Goal: Transaction & Acquisition: Purchase product/service

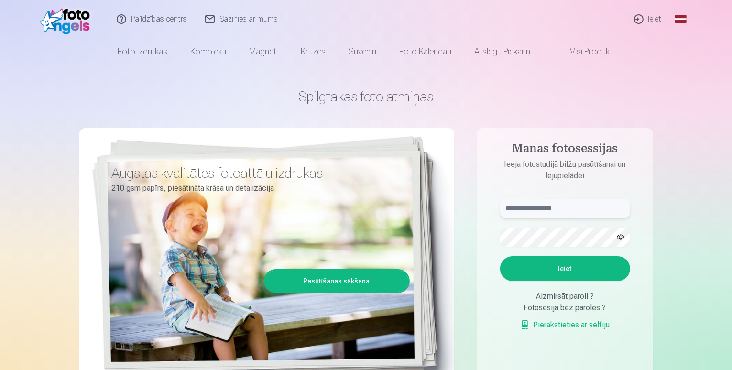
click at [584, 216] on input "text" at bounding box center [565, 208] width 130 height 19
click at [500, 256] on button "Ieiet" at bounding box center [565, 268] width 130 height 25
drag, startPoint x: 645, startPoint y: 230, endPoint x: 664, endPoint y: 216, distance: 23.9
click at [645, 227] on aside "Manas fotosessijas Ieeja fotostudijā bilžu pasūtīšanai un lejupielādei ****** K…" at bounding box center [565, 259] width 176 height 263
click at [548, 210] on input "******" at bounding box center [565, 208] width 130 height 19
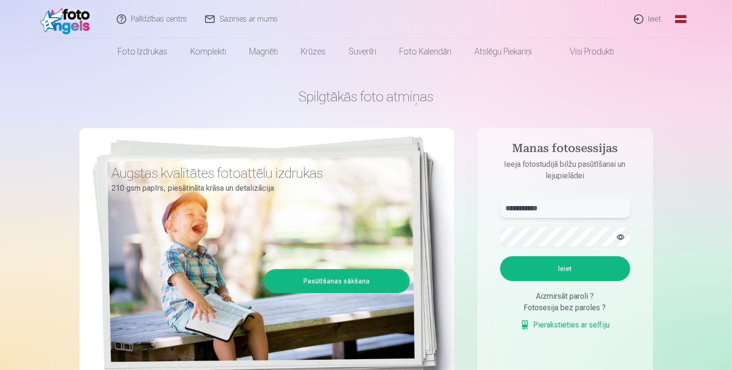
type input "**********"
click at [585, 283] on form "**********" at bounding box center [565, 270] width 149 height 142
click at [588, 278] on button "Ieiet" at bounding box center [565, 268] width 130 height 25
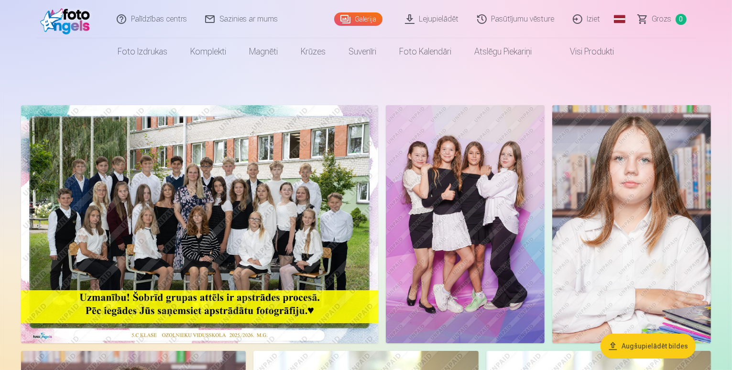
drag, startPoint x: 216, startPoint y: 191, endPoint x: 220, endPoint y: 184, distance: 8.4
drag, startPoint x: 220, startPoint y: 184, endPoint x: 399, endPoint y: 209, distance: 180.6
click at [378, 209] on img at bounding box center [199, 224] width 357 height 238
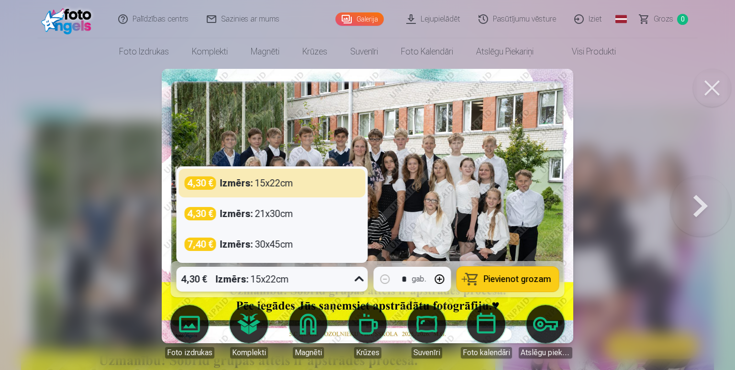
click at [361, 279] on icon at bounding box center [358, 279] width 15 height 15
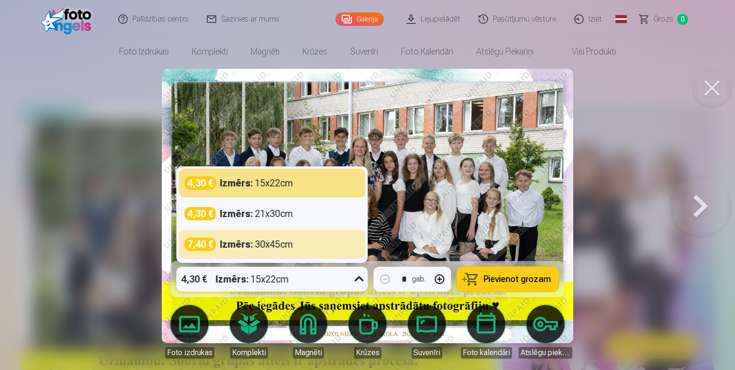
click at [355, 277] on icon at bounding box center [358, 279] width 15 height 15
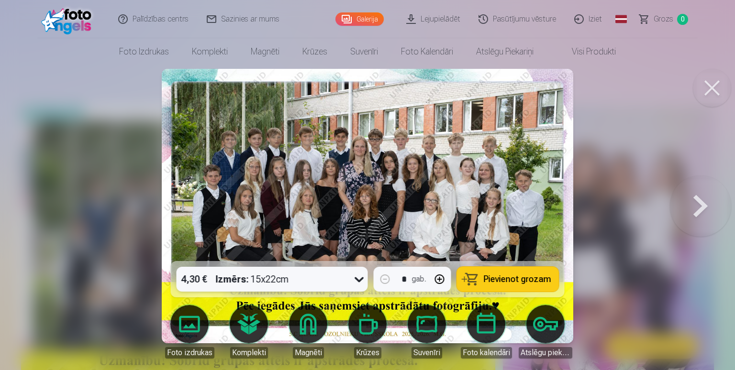
click at [709, 198] on button at bounding box center [699, 206] width 61 height 91
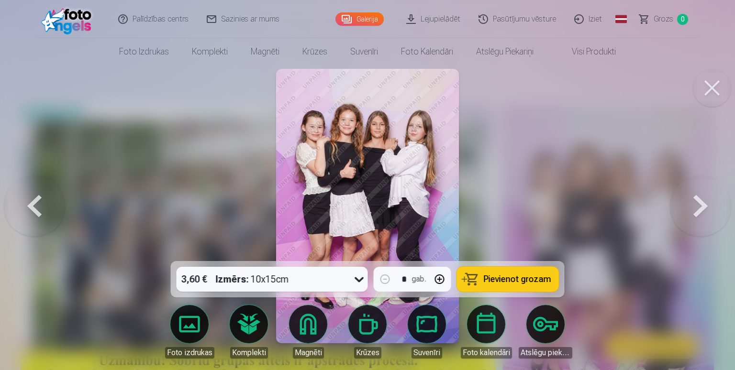
click at [686, 221] on button at bounding box center [699, 206] width 61 height 91
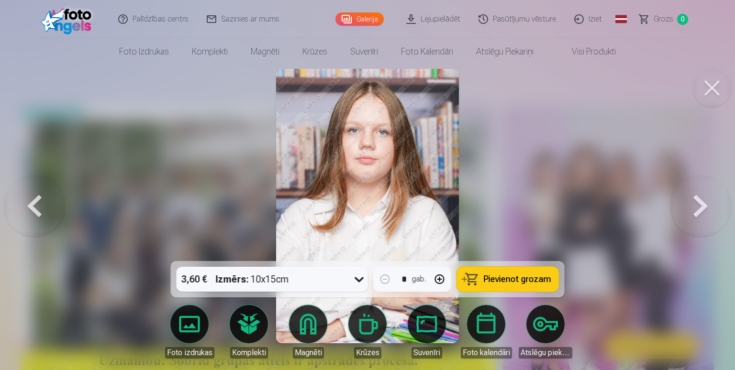
click at [689, 218] on button at bounding box center [699, 206] width 61 height 91
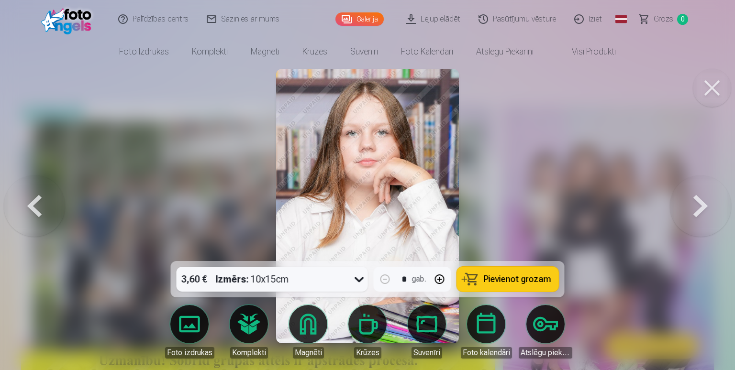
click at [689, 222] on button at bounding box center [699, 206] width 61 height 91
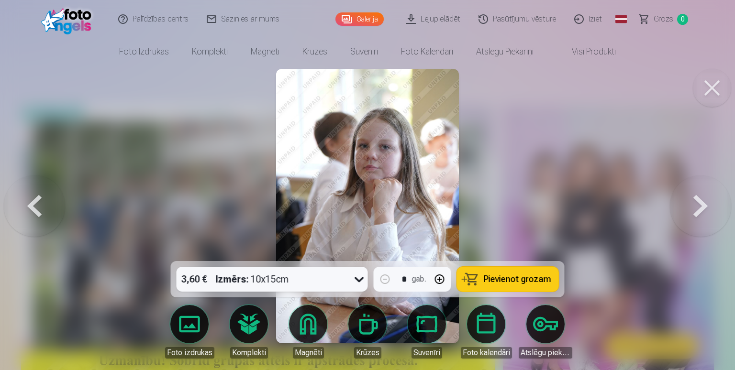
drag, startPoint x: 28, startPoint y: 208, endPoint x: 29, endPoint y: 203, distance: 4.9
click at [28, 208] on button at bounding box center [34, 206] width 61 height 91
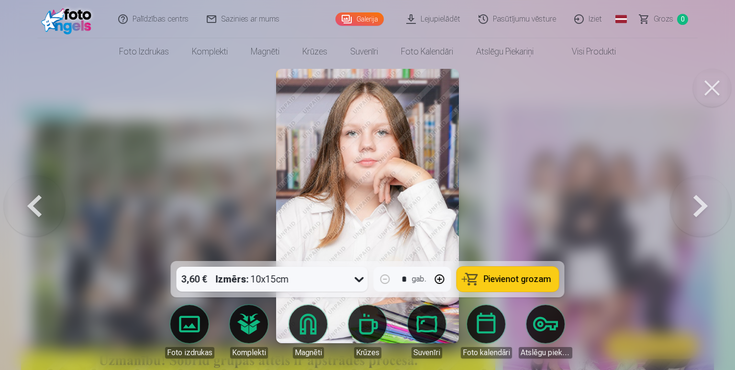
click at [716, 203] on button at bounding box center [699, 206] width 61 height 91
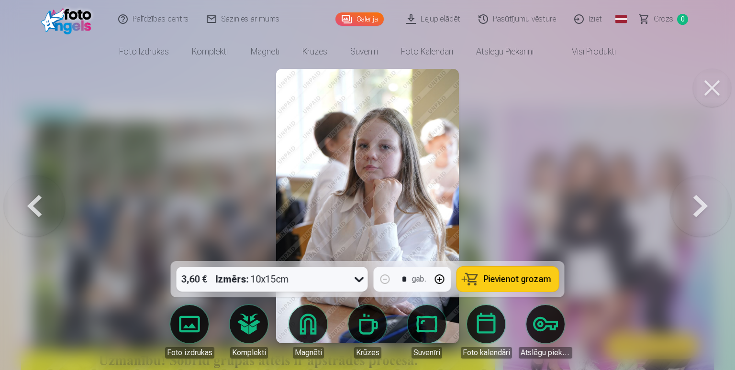
click at [710, 209] on button at bounding box center [699, 206] width 61 height 91
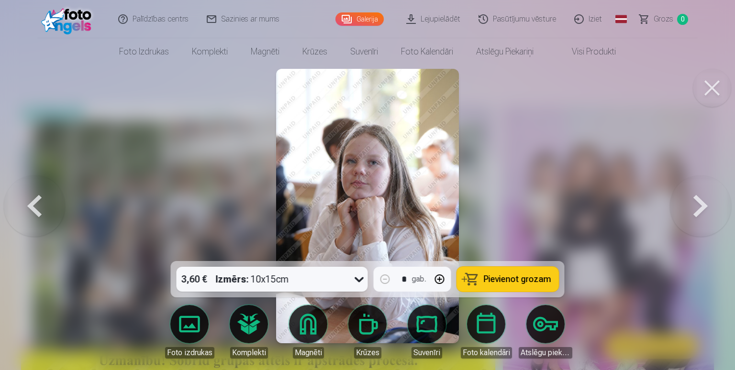
click at [710, 208] on button at bounding box center [699, 206] width 61 height 91
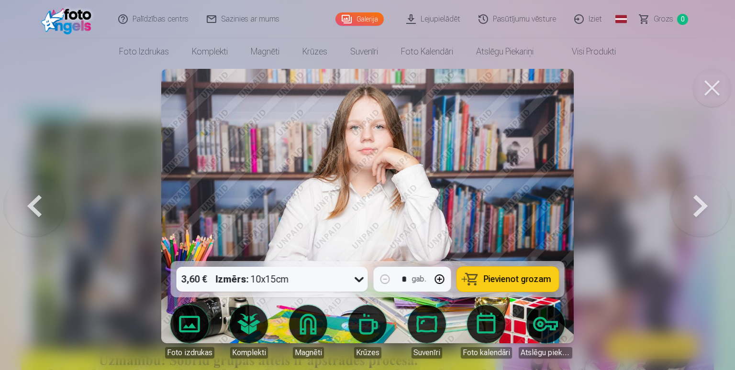
click at [710, 208] on button at bounding box center [699, 206] width 61 height 91
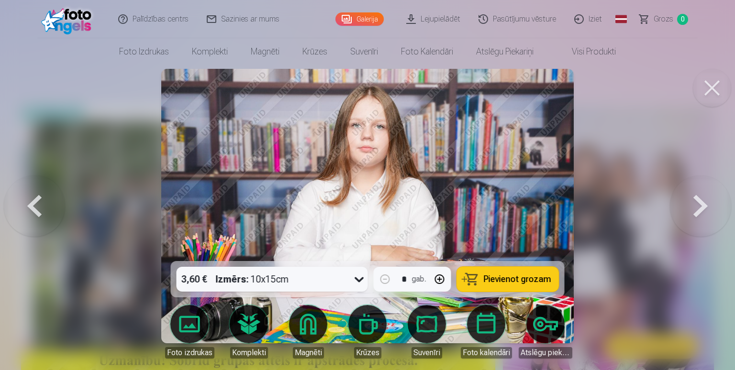
click at [710, 209] on button at bounding box center [699, 206] width 61 height 91
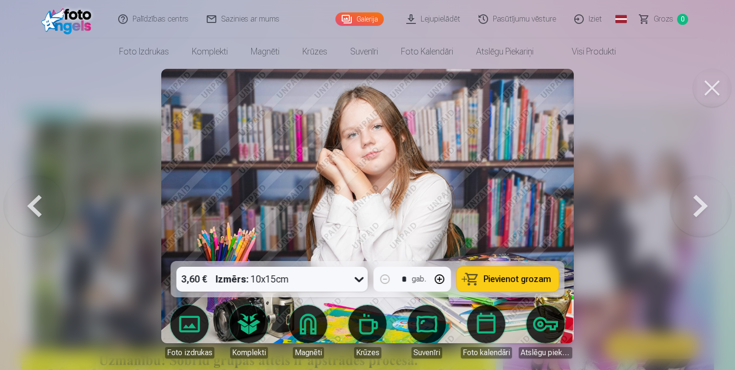
click at [712, 209] on button at bounding box center [699, 206] width 61 height 91
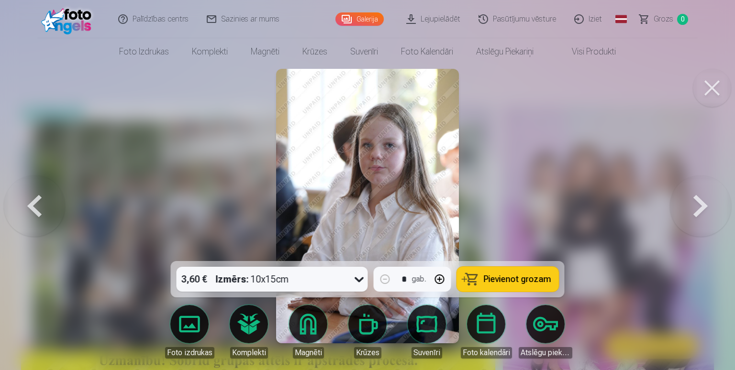
click at [715, 209] on button at bounding box center [699, 206] width 61 height 91
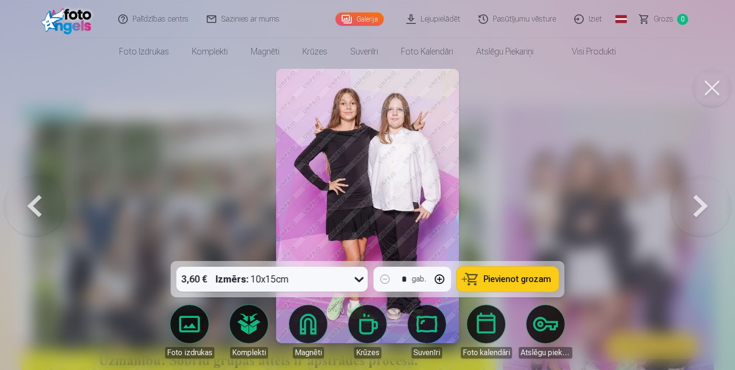
click at [706, 193] on button at bounding box center [699, 206] width 61 height 91
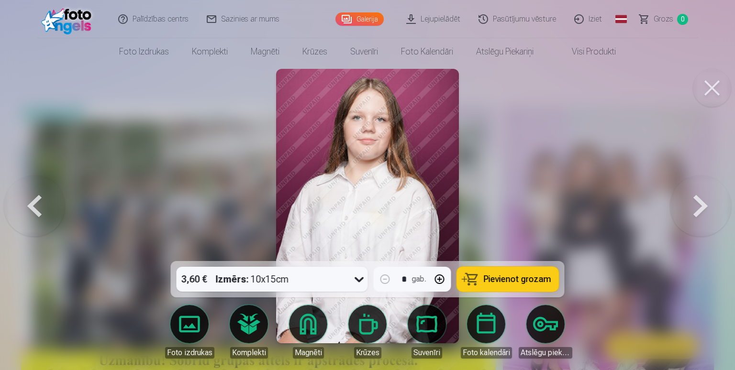
click at [716, 210] on button at bounding box center [699, 206] width 61 height 91
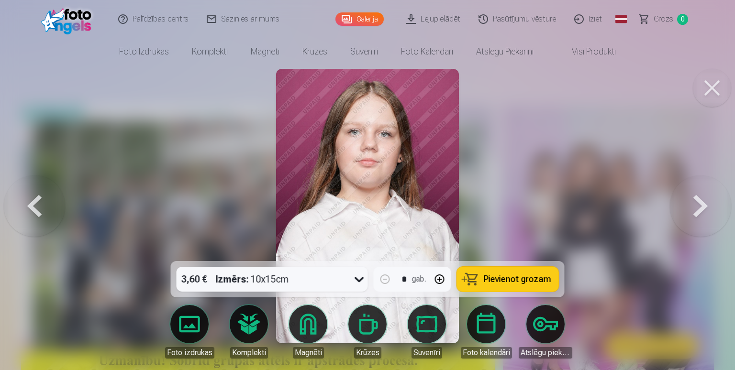
click at [713, 198] on button at bounding box center [699, 206] width 61 height 91
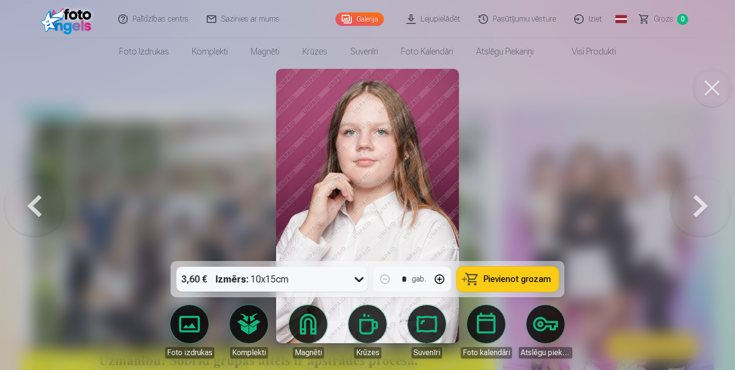
click at [699, 198] on button at bounding box center [699, 206] width 61 height 91
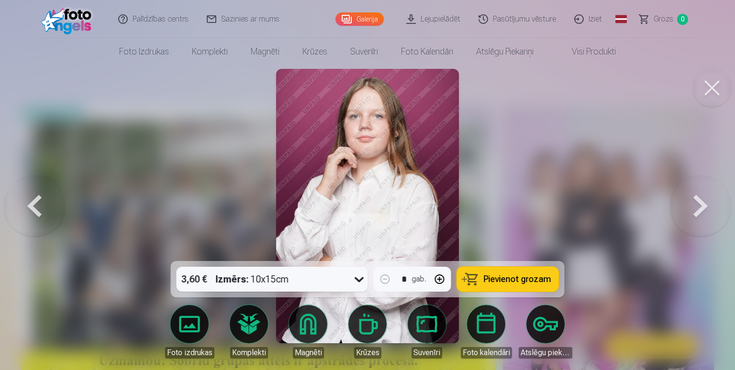
click at [706, 200] on button at bounding box center [699, 206] width 61 height 91
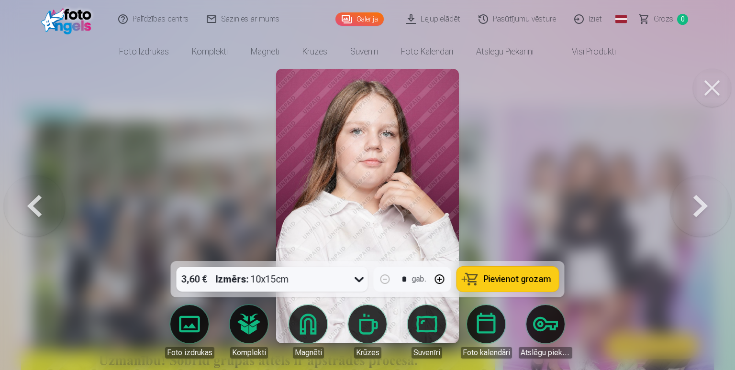
click at [709, 200] on button at bounding box center [699, 206] width 61 height 91
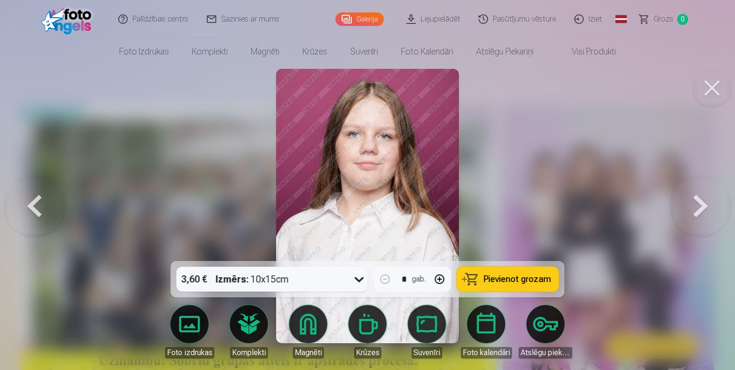
click at [709, 200] on button at bounding box center [699, 206] width 61 height 91
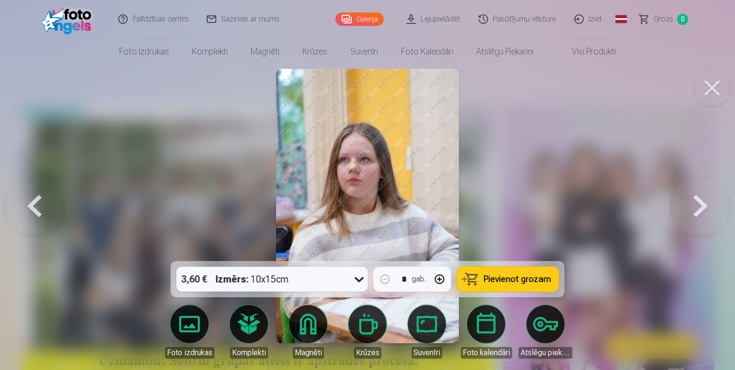
click at [718, 204] on button at bounding box center [699, 206] width 61 height 91
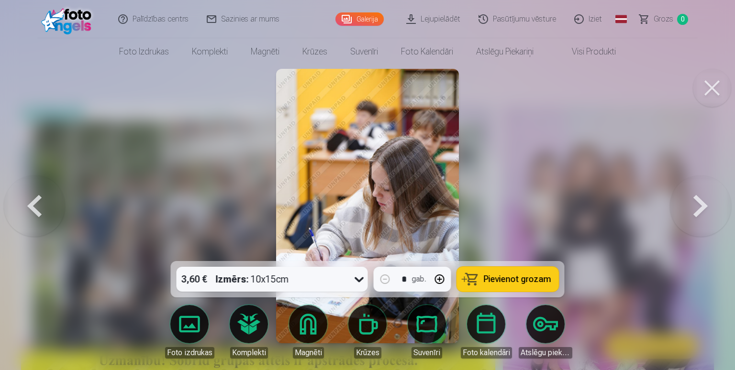
drag, startPoint x: 703, startPoint y: 197, endPoint x: 712, endPoint y: 197, distance: 9.1
click at [706, 198] on button at bounding box center [699, 206] width 61 height 91
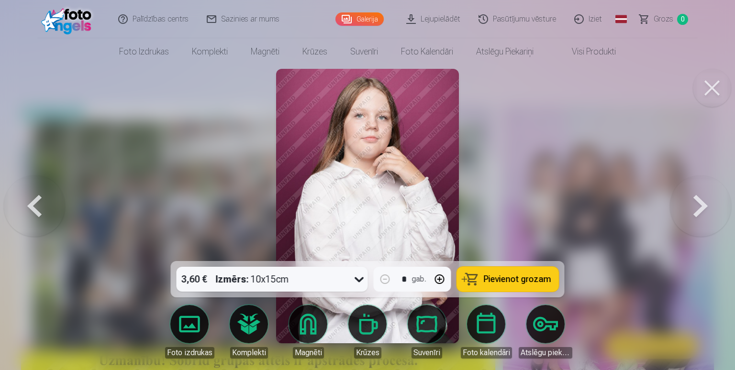
click at [712, 202] on button at bounding box center [699, 206] width 61 height 91
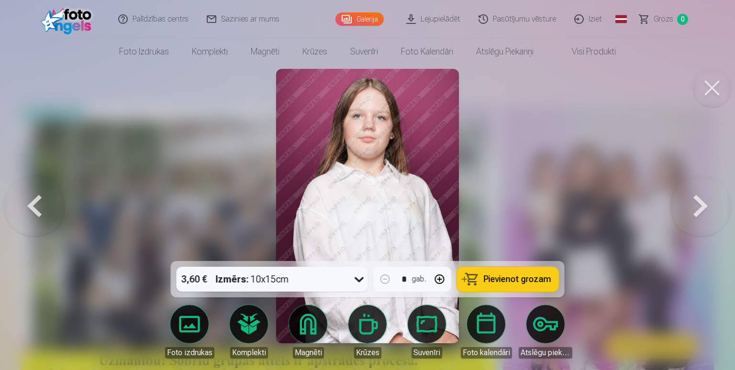
click at [712, 202] on button at bounding box center [699, 206] width 61 height 91
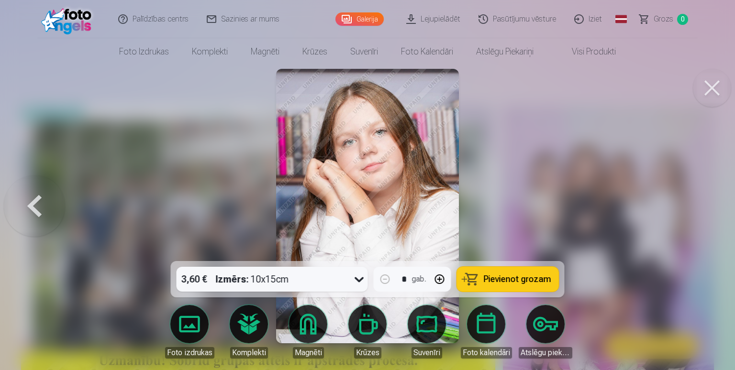
click at [713, 202] on div at bounding box center [367, 185] width 735 height 370
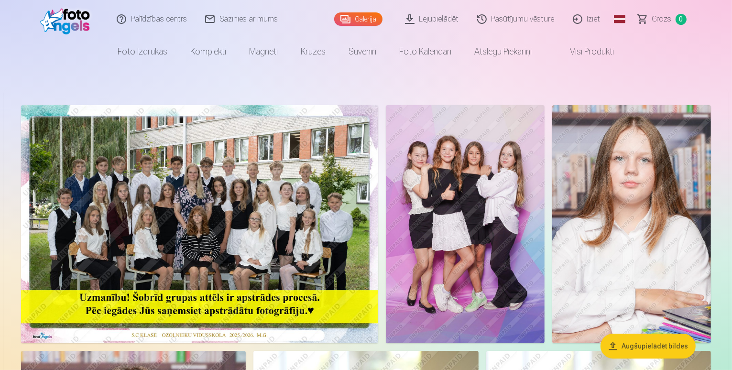
click at [300, 191] on img at bounding box center [199, 224] width 357 height 238
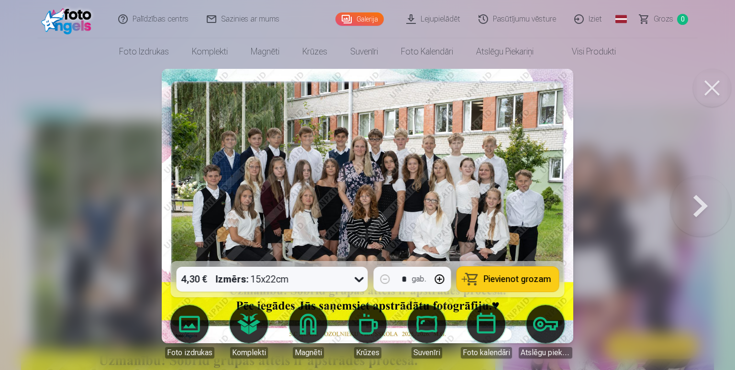
click at [694, 198] on button at bounding box center [699, 206] width 61 height 91
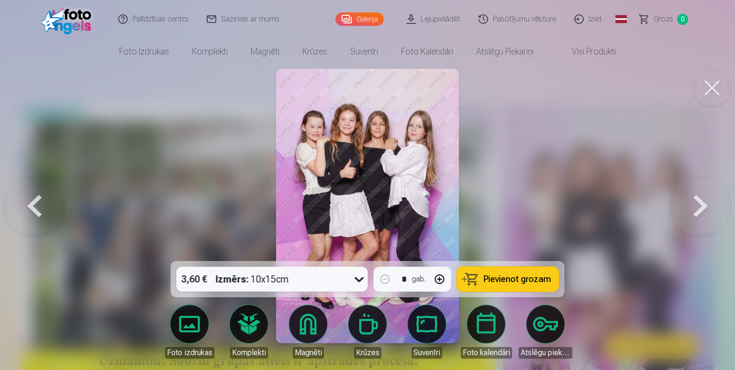
click at [700, 198] on button at bounding box center [699, 206] width 61 height 91
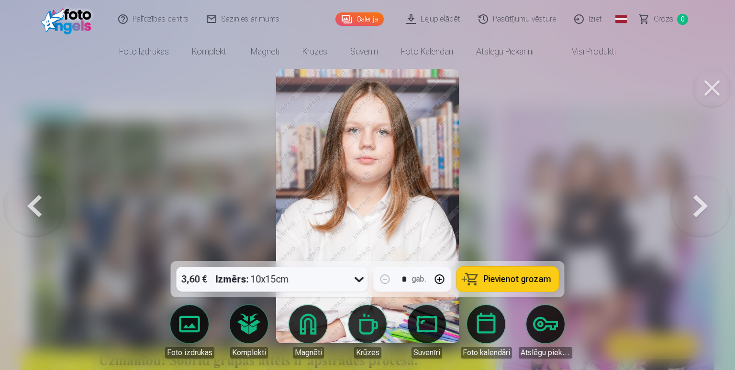
click at [712, 199] on button at bounding box center [699, 206] width 61 height 91
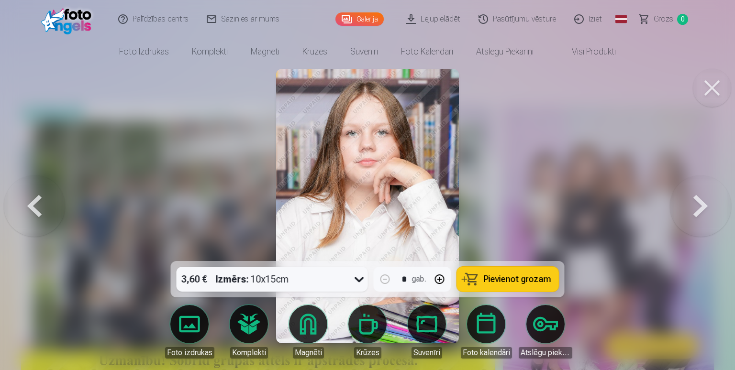
click at [715, 200] on button at bounding box center [699, 206] width 61 height 91
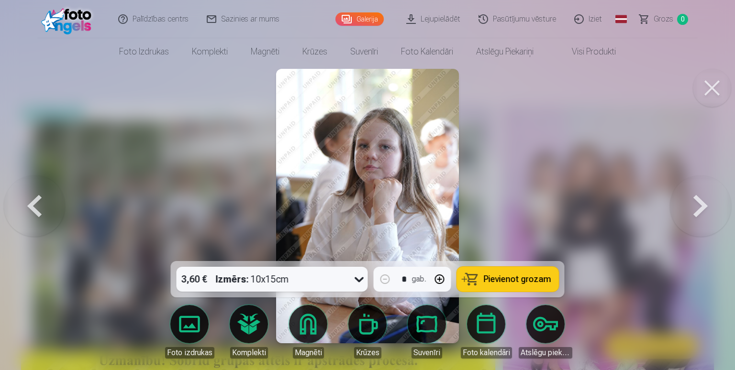
click at [715, 204] on button at bounding box center [699, 206] width 61 height 91
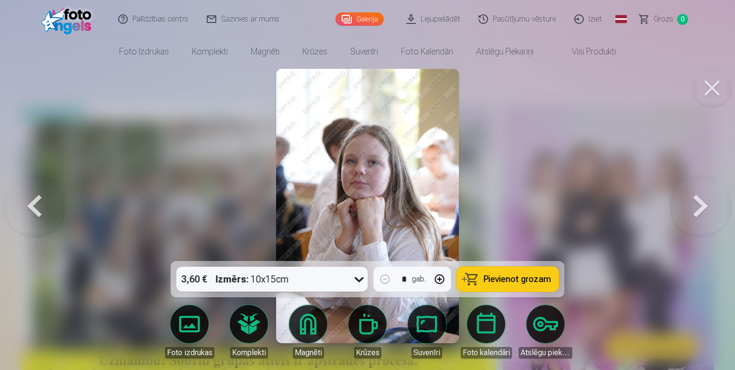
click at [713, 206] on button at bounding box center [699, 206] width 61 height 91
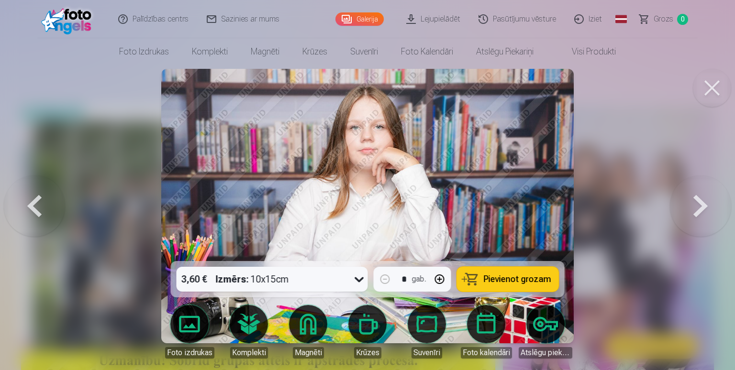
click at [713, 203] on button at bounding box center [699, 206] width 61 height 91
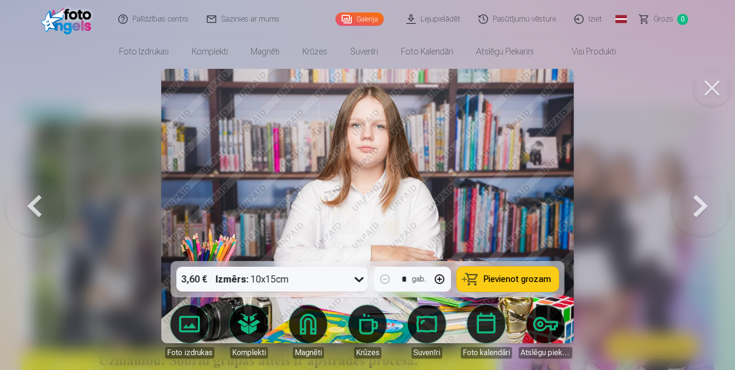
click at [717, 198] on button at bounding box center [699, 206] width 61 height 91
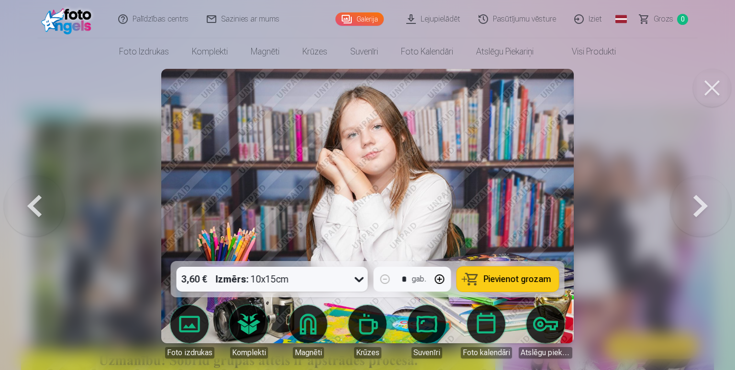
click at [715, 198] on button at bounding box center [699, 206] width 61 height 91
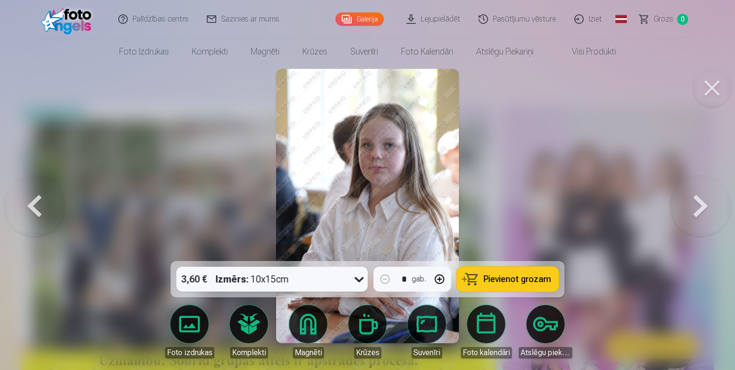
click at [714, 199] on button at bounding box center [699, 206] width 61 height 91
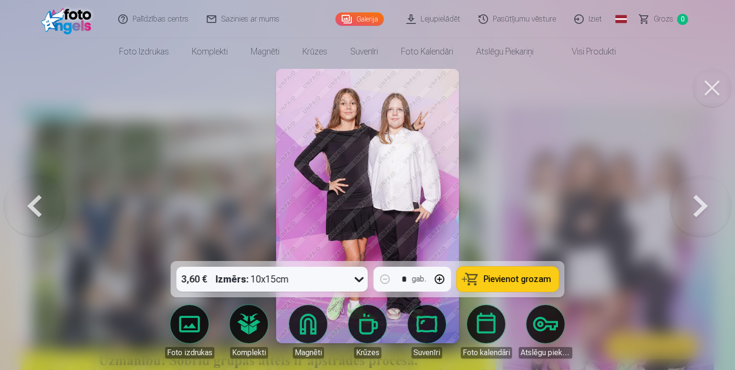
click at [714, 200] on button at bounding box center [699, 206] width 61 height 91
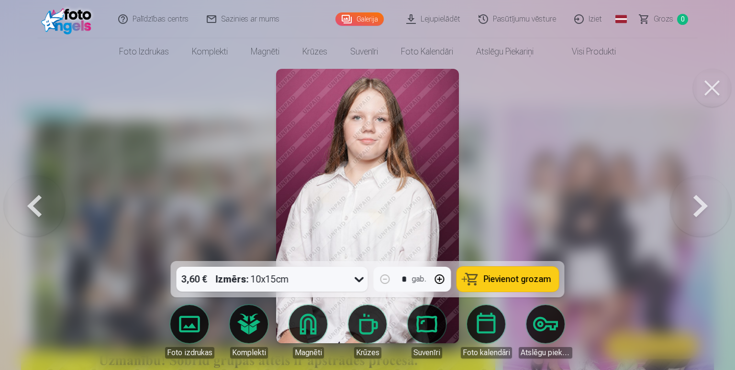
drag, startPoint x: 713, startPoint y: 200, endPoint x: 711, endPoint y: 205, distance: 5.2
click at [713, 203] on button at bounding box center [699, 206] width 61 height 91
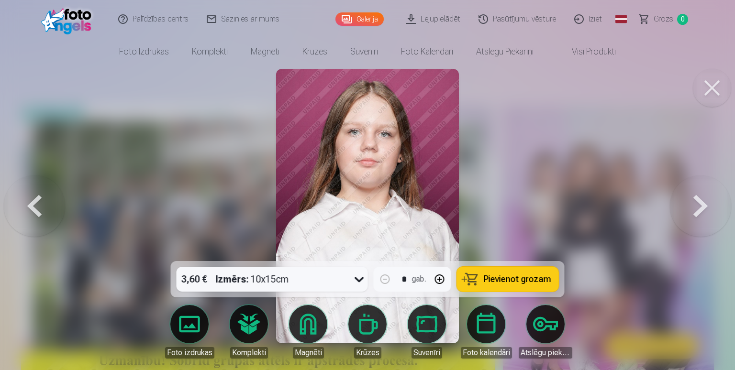
click at [712, 204] on button at bounding box center [699, 206] width 61 height 91
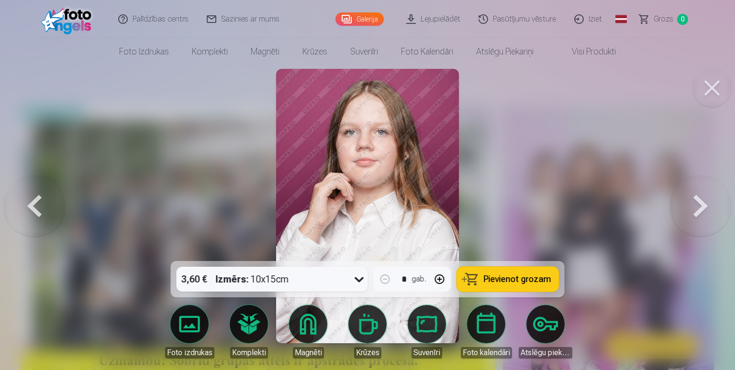
click at [712, 202] on button at bounding box center [699, 206] width 61 height 91
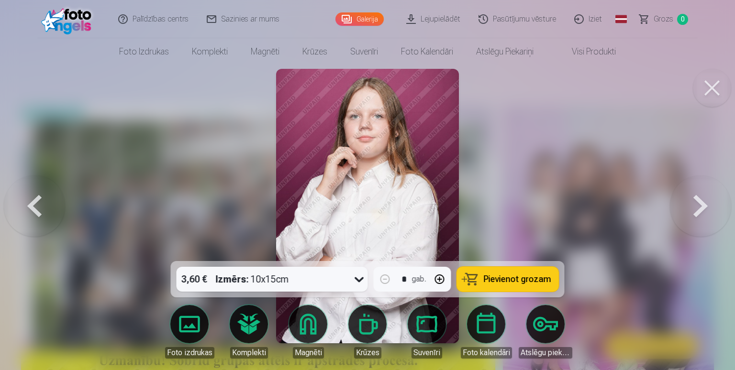
click at [712, 202] on button at bounding box center [699, 206] width 61 height 91
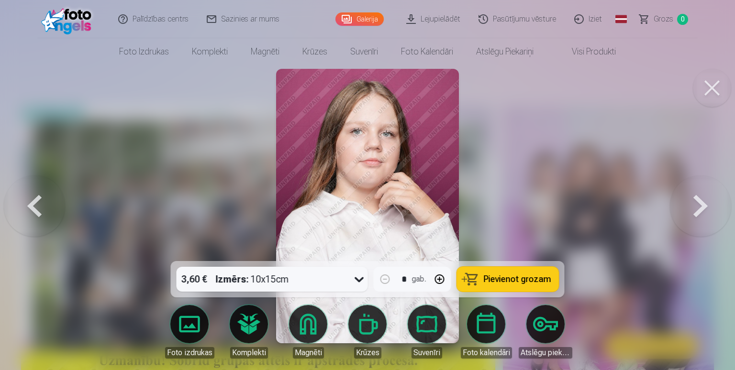
click at [712, 202] on button at bounding box center [699, 206] width 61 height 91
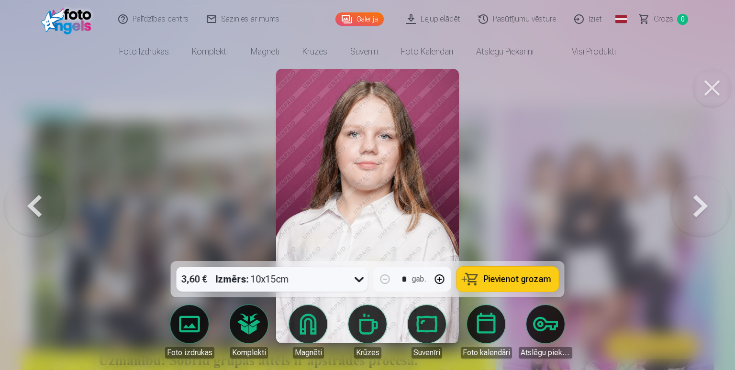
click at [713, 202] on button at bounding box center [699, 206] width 61 height 91
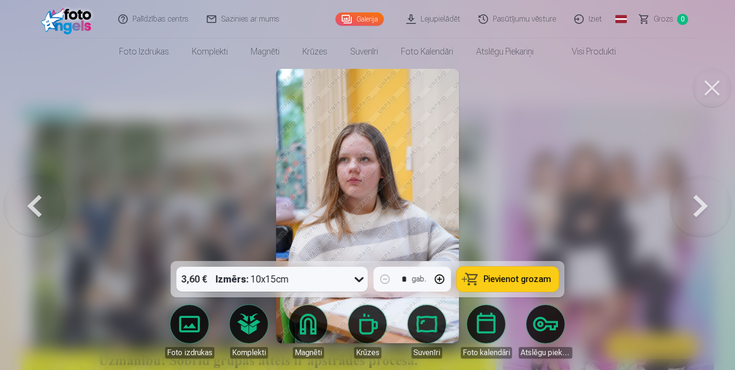
click at [713, 202] on button at bounding box center [699, 206] width 61 height 91
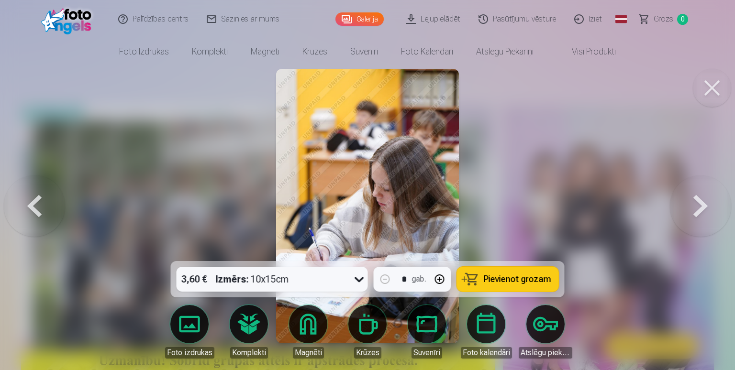
click at [713, 204] on button at bounding box center [699, 206] width 61 height 91
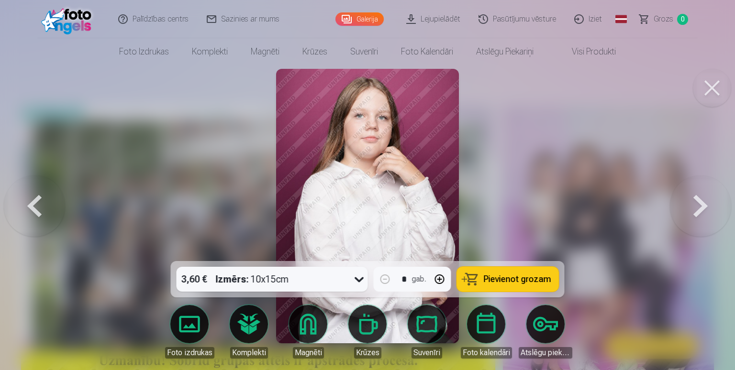
click at [713, 204] on button at bounding box center [699, 206] width 61 height 91
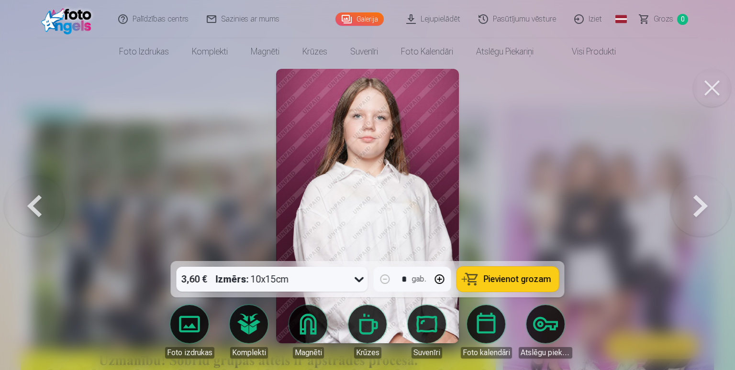
click at [713, 204] on button at bounding box center [699, 206] width 61 height 91
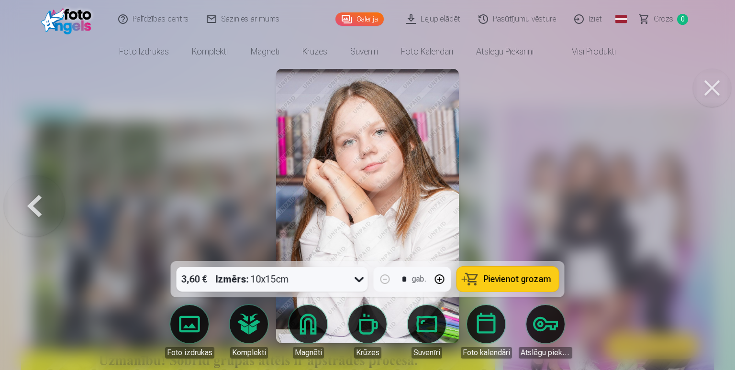
click at [714, 204] on div at bounding box center [367, 185] width 735 height 370
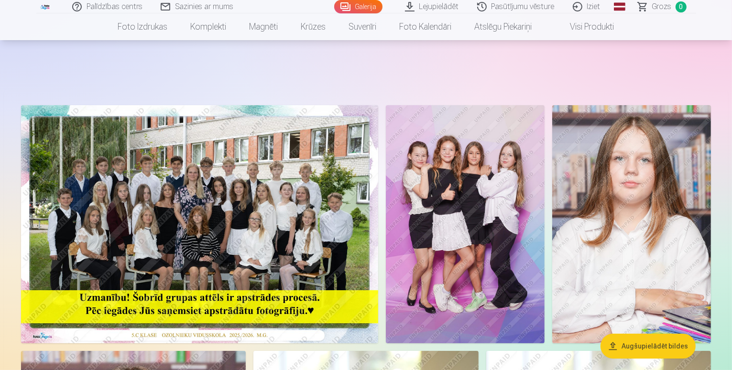
scroll to position [48, 0]
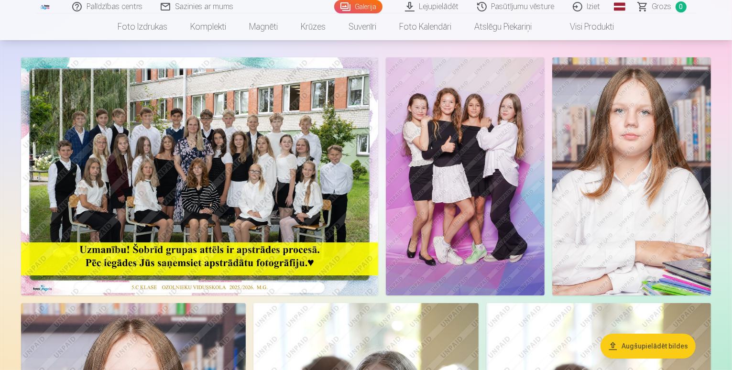
click at [352, 167] on img at bounding box center [199, 176] width 357 height 238
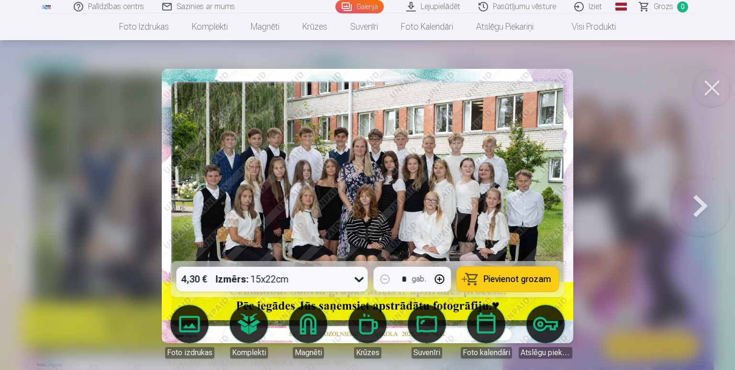
click at [511, 281] on span "Pievienot grozam" at bounding box center [516, 279] width 67 height 9
click at [693, 208] on button at bounding box center [699, 206] width 61 height 91
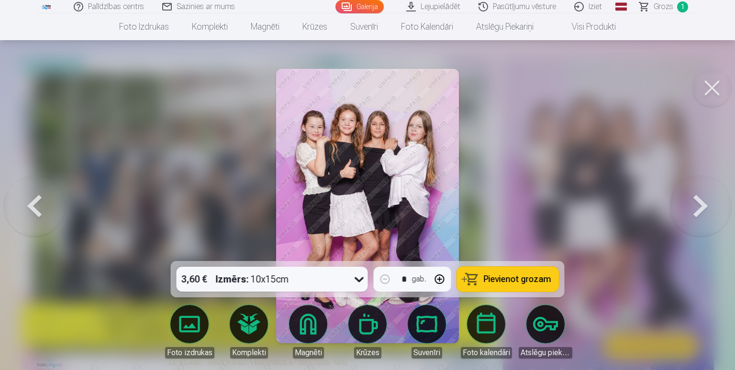
click at [515, 279] on span "Pievienot grozam" at bounding box center [516, 279] width 67 height 9
click at [723, 212] on button at bounding box center [699, 206] width 61 height 91
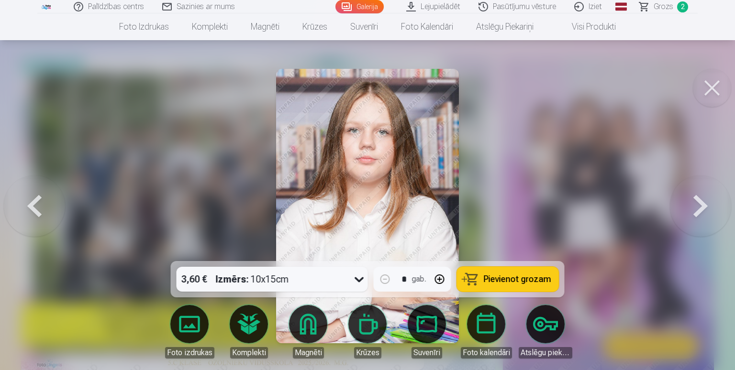
click at [691, 207] on button at bounding box center [699, 206] width 61 height 91
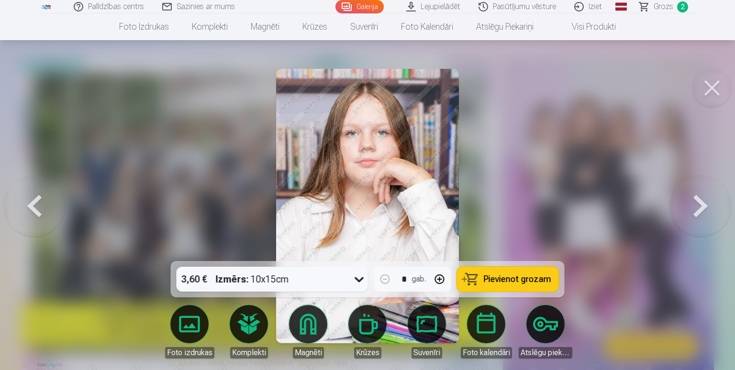
click at [699, 206] on button at bounding box center [699, 206] width 61 height 91
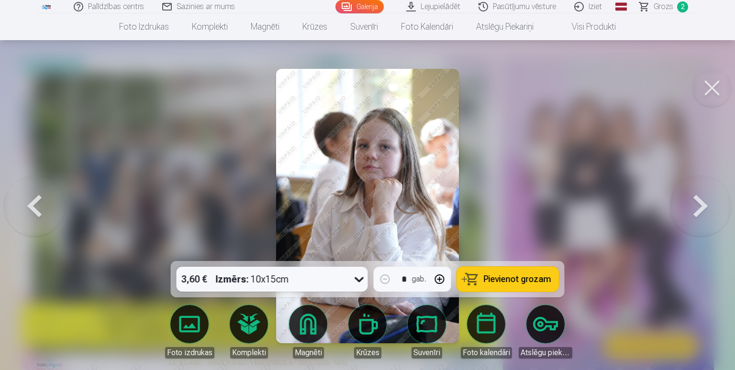
click at [538, 273] on button "Pievienot grozam" at bounding box center [508, 279] width 102 height 25
click at [693, 212] on button at bounding box center [699, 206] width 61 height 91
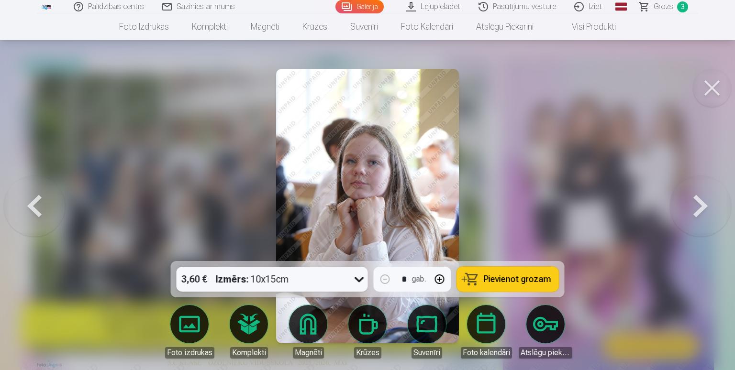
click at [701, 197] on button at bounding box center [699, 206] width 61 height 91
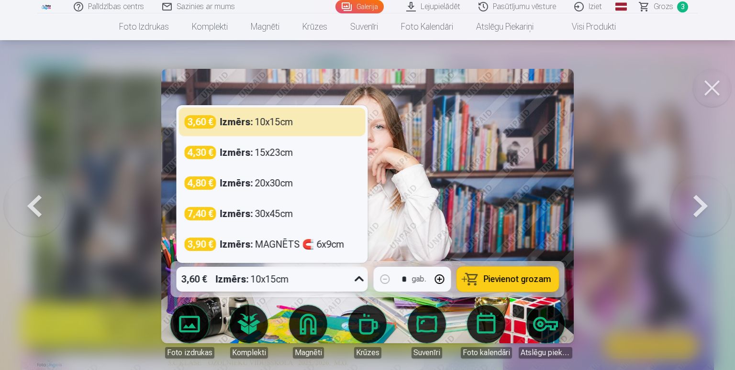
drag, startPoint x: 339, startPoint y: 276, endPoint x: 340, endPoint y: 269, distance: 7.2
click at [338, 275] on div "3,60 € Izmērs : 10x15cm" at bounding box center [262, 279] width 173 height 25
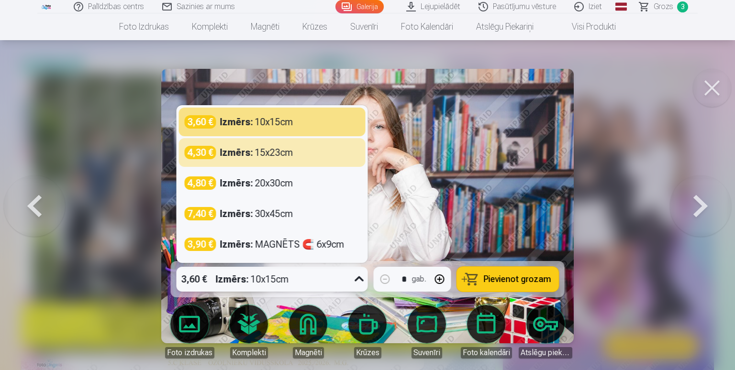
click at [465, 191] on img at bounding box center [367, 206] width 412 height 274
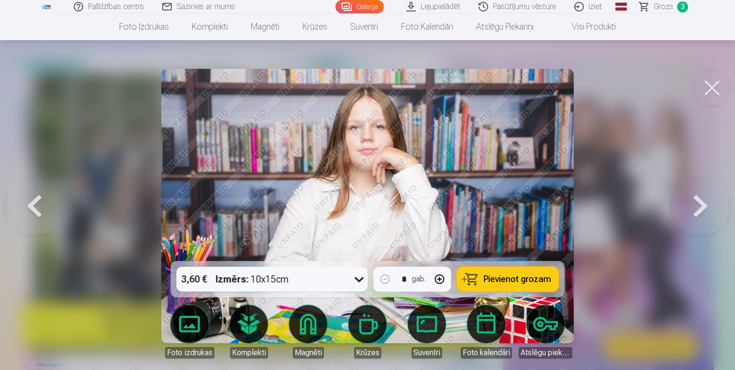
click at [701, 202] on button at bounding box center [699, 206] width 61 height 91
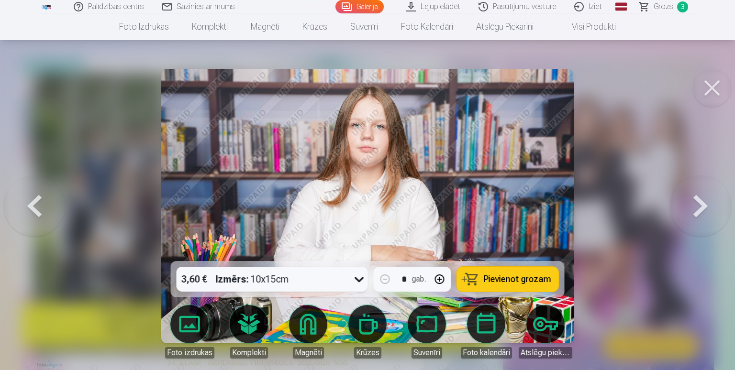
click at [699, 203] on button at bounding box center [699, 206] width 61 height 91
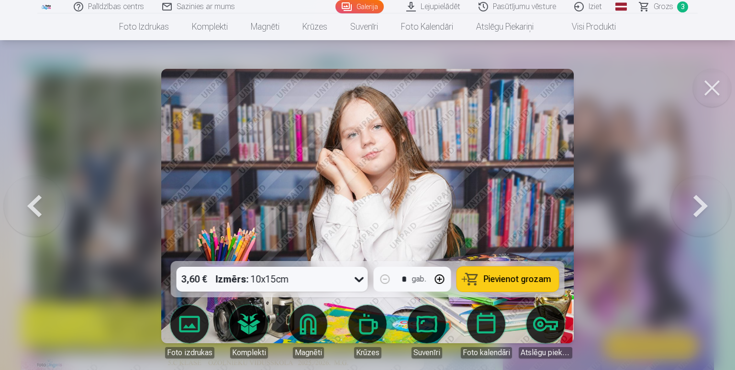
click at [523, 280] on span "Pievienot grozam" at bounding box center [516, 279] width 67 height 9
click at [692, 209] on button at bounding box center [699, 206] width 61 height 91
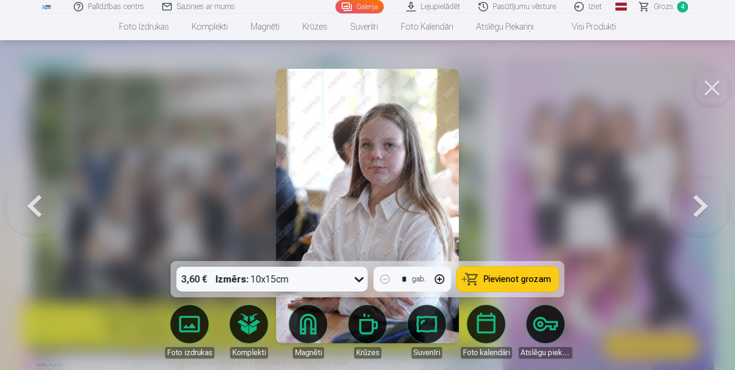
click at [697, 208] on button at bounding box center [699, 206] width 61 height 91
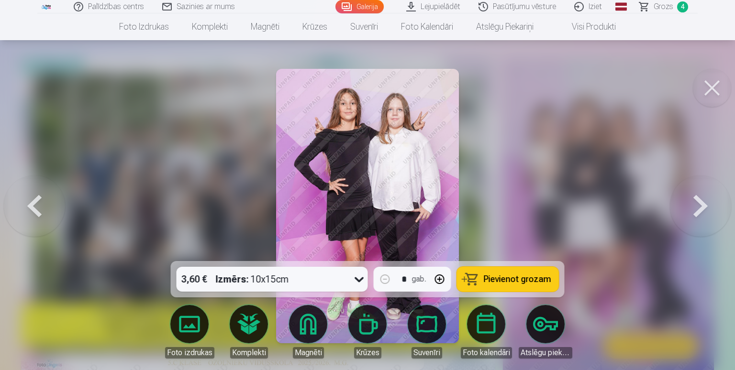
click at [34, 199] on button at bounding box center [34, 206] width 61 height 91
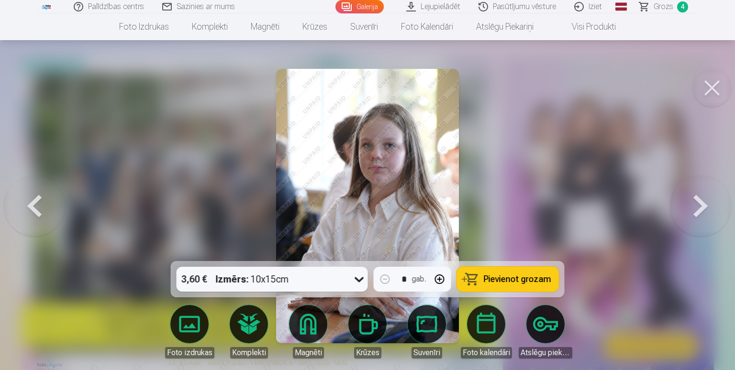
click at [706, 194] on button at bounding box center [699, 206] width 61 height 91
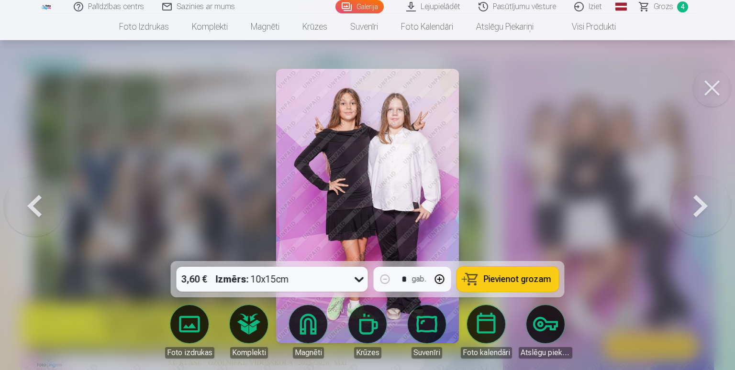
click at [503, 276] on span "Pievienot grozam" at bounding box center [516, 279] width 67 height 9
click at [697, 209] on button at bounding box center [699, 206] width 61 height 91
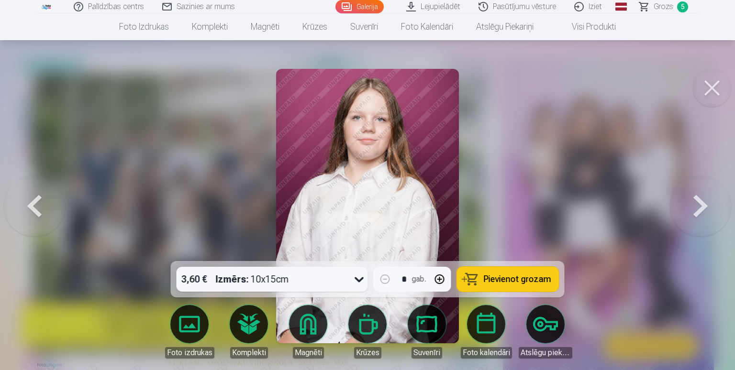
click at [693, 197] on button at bounding box center [699, 206] width 61 height 91
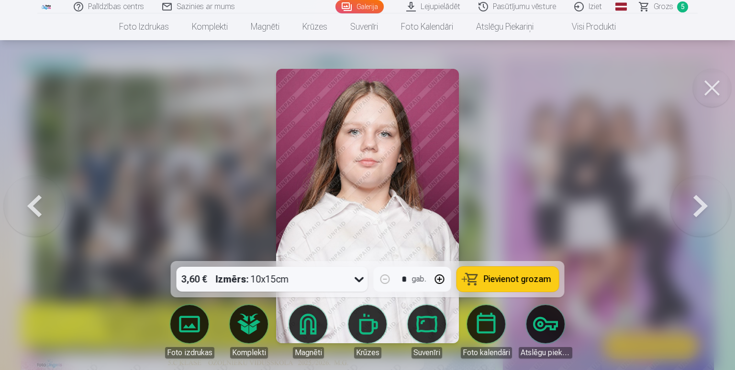
click at [700, 218] on button at bounding box center [699, 206] width 61 height 91
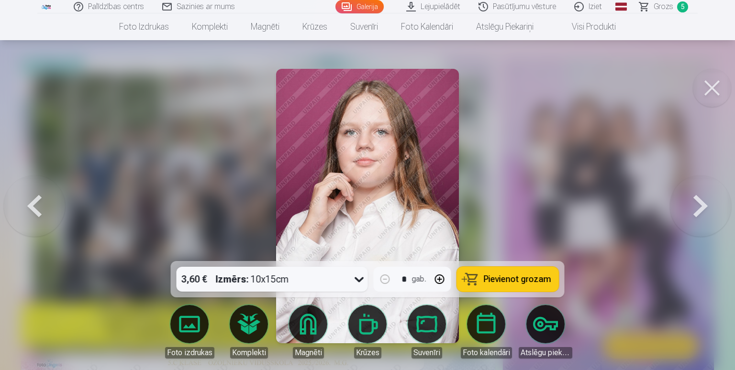
click at [712, 219] on button at bounding box center [699, 206] width 61 height 91
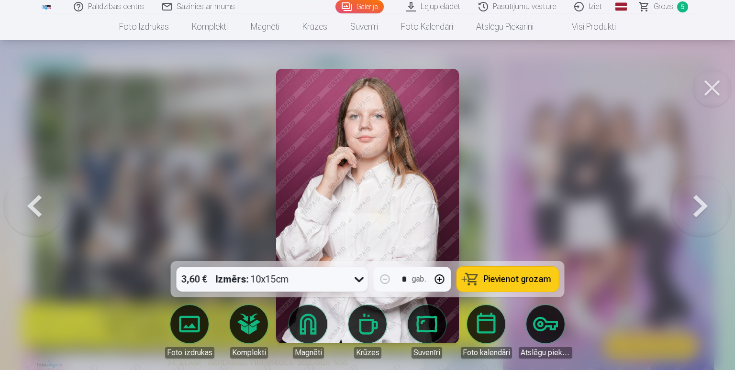
click at [717, 216] on button at bounding box center [699, 206] width 61 height 91
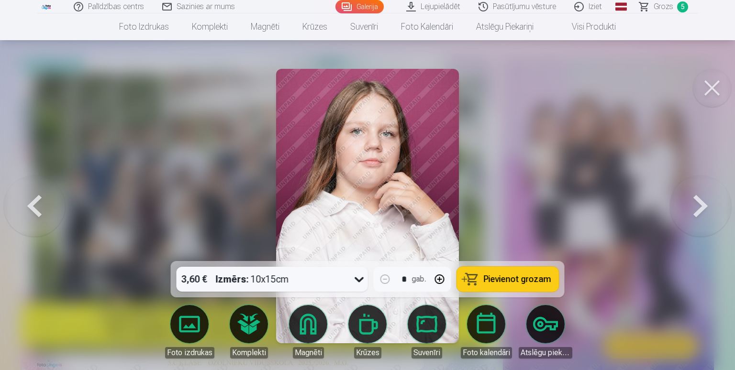
click at [713, 217] on button at bounding box center [699, 206] width 61 height 91
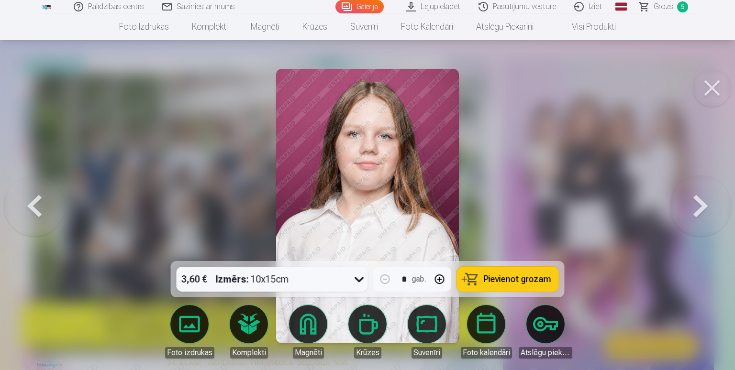
click at [713, 218] on button at bounding box center [699, 206] width 61 height 91
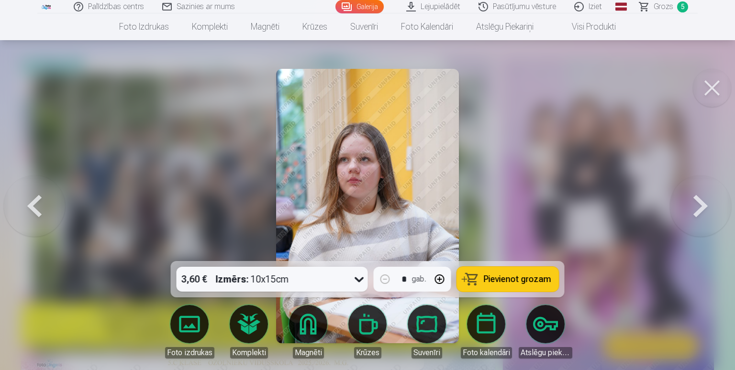
click at [36, 194] on button at bounding box center [34, 206] width 61 height 91
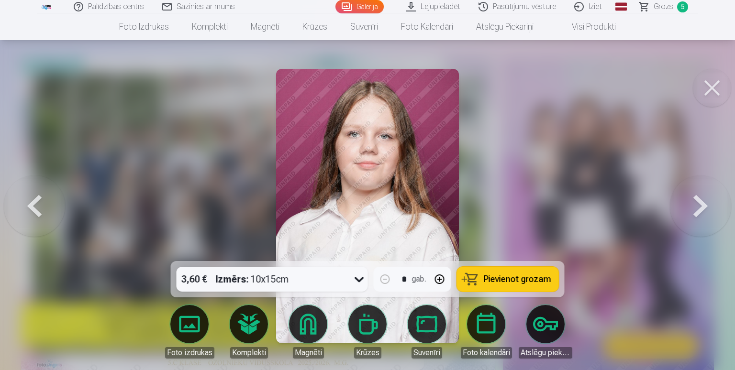
click at [517, 275] on span "Pievienot grozam" at bounding box center [516, 279] width 67 height 9
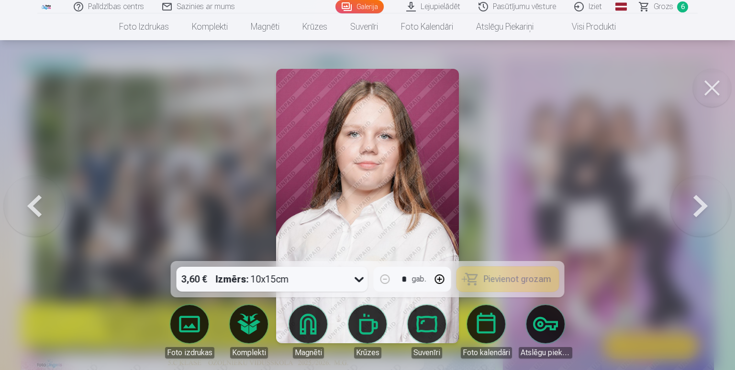
click at [703, 201] on button at bounding box center [699, 206] width 61 height 91
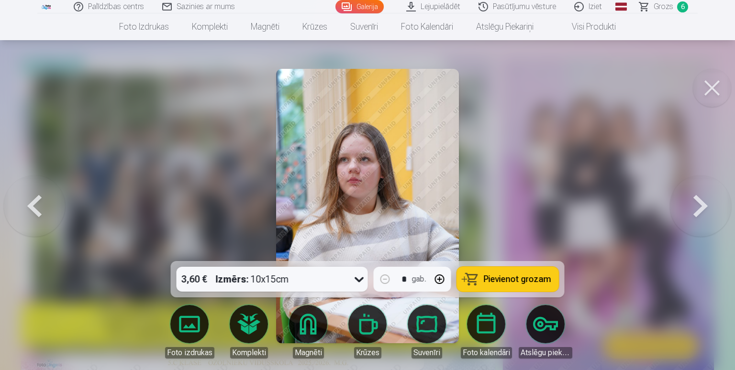
click at [529, 287] on button "Pievienot grozam" at bounding box center [508, 279] width 102 height 25
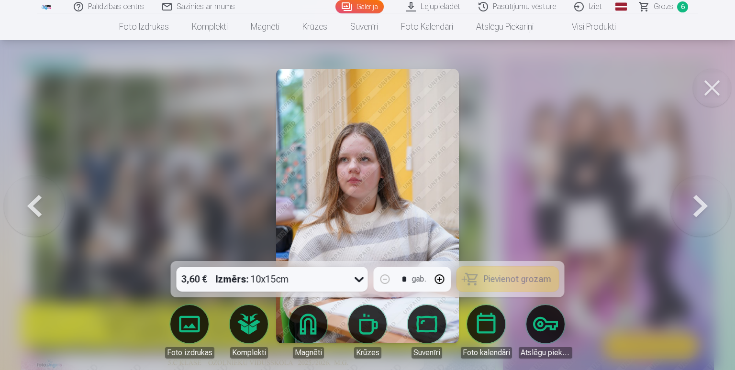
click at [689, 208] on button at bounding box center [699, 206] width 61 height 91
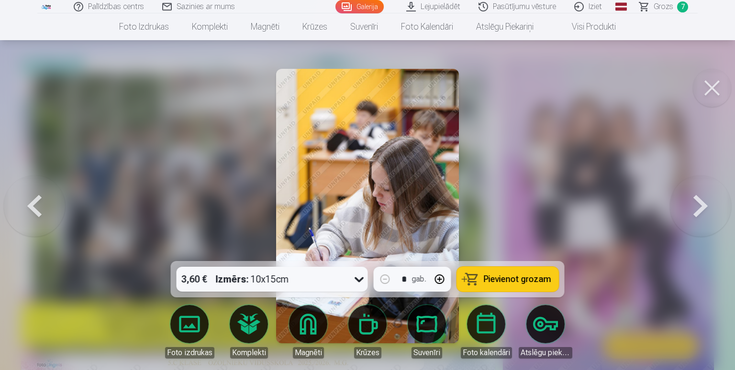
click at [513, 275] on span "Pievienot grozam" at bounding box center [516, 279] width 67 height 9
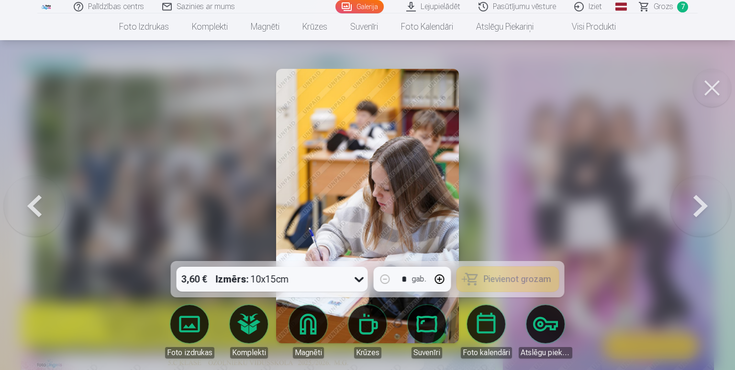
click at [707, 211] on button at bounding box center [699, 206] width 61 height 91
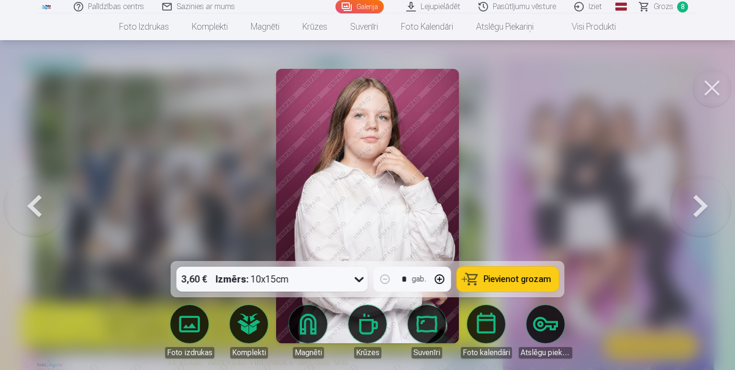
click at [698, 211] on button at bounding box center [699, 206] width 61 height 91
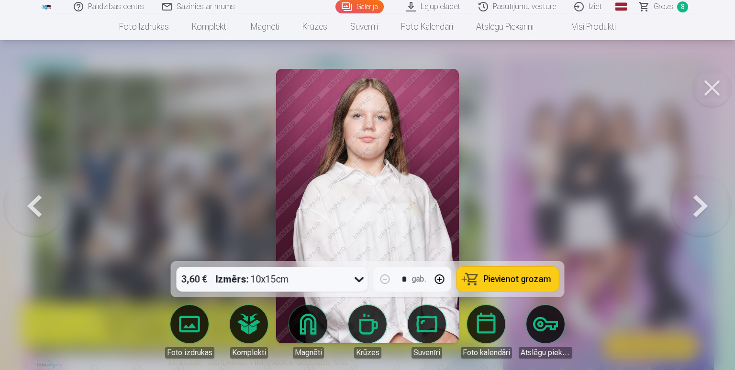
click at [698, 210] on button at bounding box center [699, 206] width 61 height 91
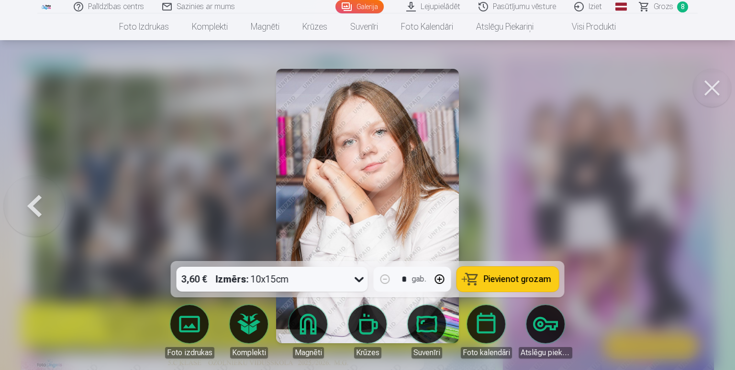
click at [515, 278] on span "Pievienot grozam" at bounding box center [516, 279] width 67 height 9
click at [722, 86] on button at bounding box center [711, 88] width 38 height 38
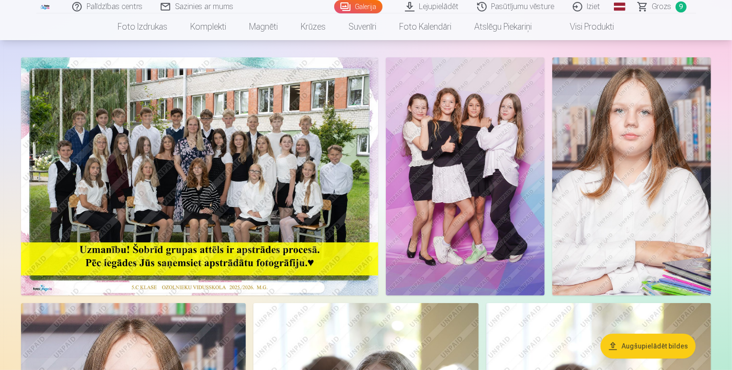
click at [650, 12] on link "Grozs 9" at bounding box center [662, 6] width 67 height 13
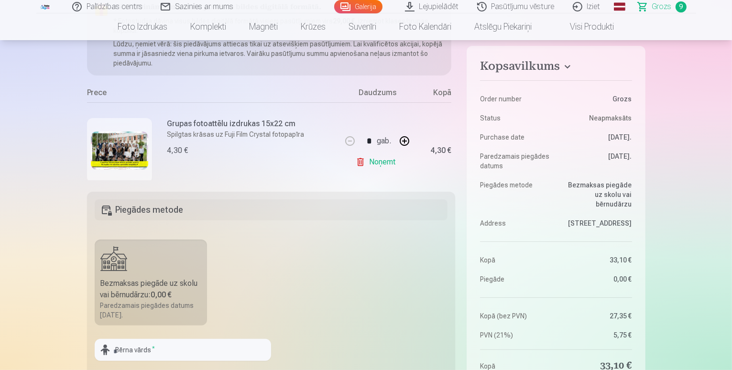
scroll to position [239, 0]
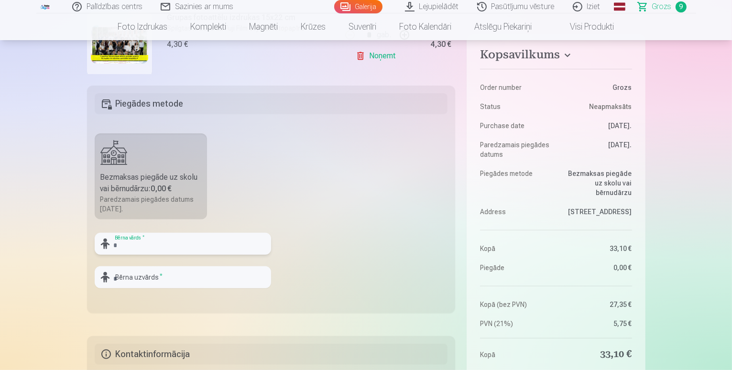
click at [147, 243] on input "text" at bounding box center [183, 244] width 176 height 22
type input "**********"
click at [167, 283] on input "text" at bounding box center [183, 277] width 176 height 22
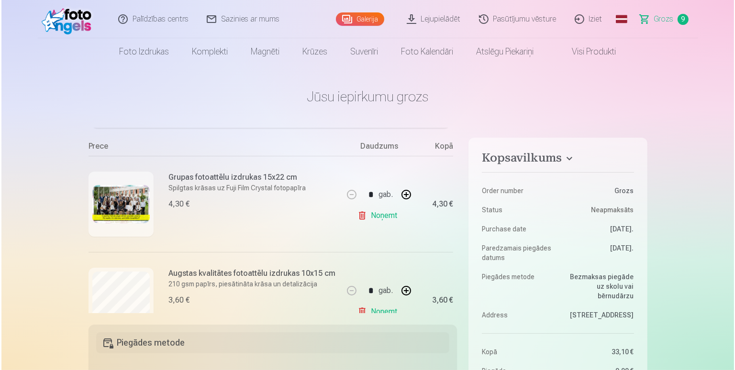
scroll to position [96, 0]
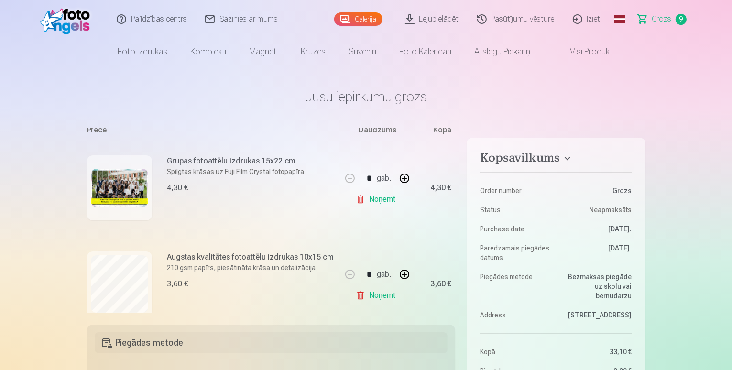
type input "********"
click at [105, 187] on img at bounding box center [119, 188] width 57 height 38
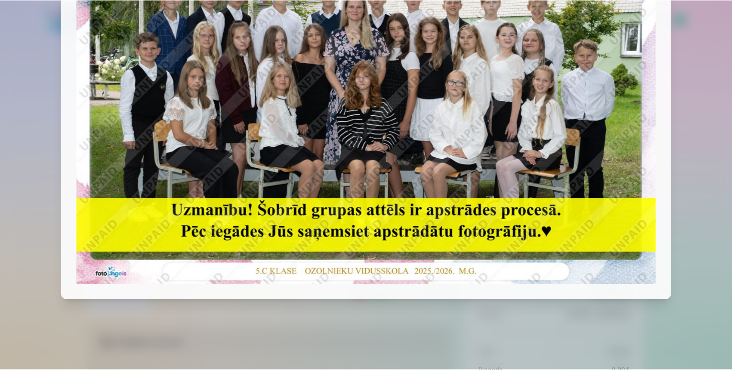
scroll to position [143, 0]
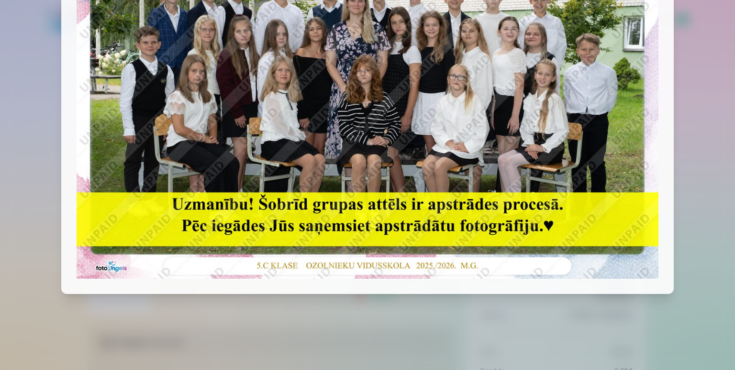
click at [725, 133] on div at bounding box center [367, 185] width 735 height 370
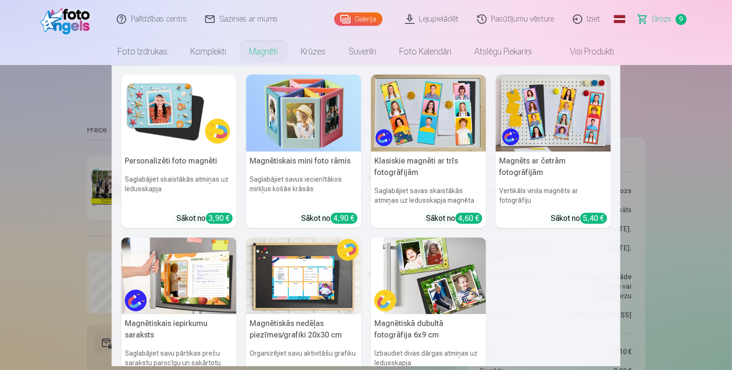
click at [27, 147] on nav "Personalizēti foto magnēti Saglabājiet skaistākās atmiņas uz ledusskapja Sākot …" at bounding box center [366, 215] width 732 height 301
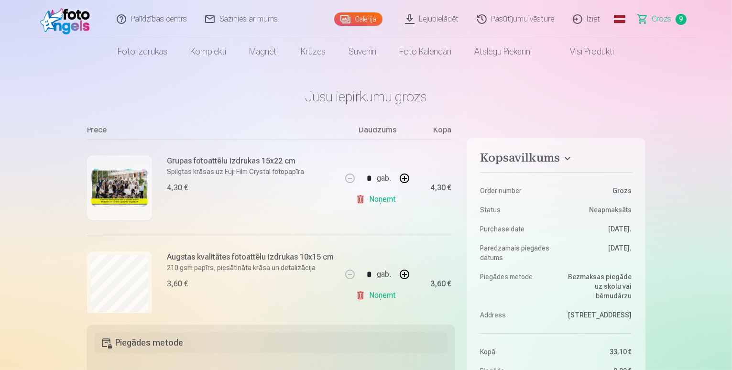
click at [354, 17] on link "Galerija" at bounding box center [358, 18] width 48 height 13
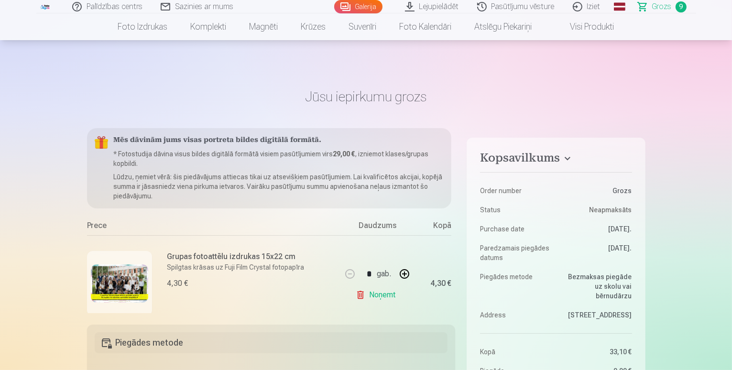
scroll to position [48, 0]
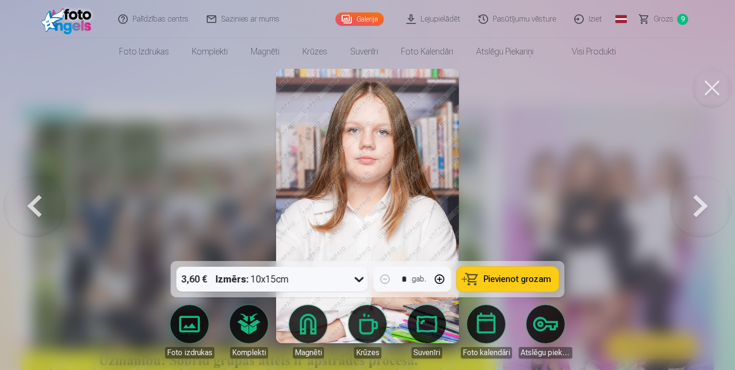
drag, startPoint x: 15, startPoint y: 171, endPoint x: 33, endPoint y: 191, distance: 27.1
click at [16, 173] on button at bounding box center [34, 206] width 61 height 91
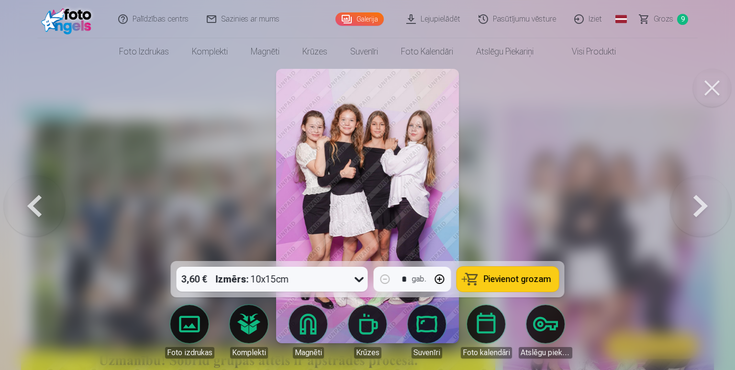
click at [34, 197] on button at bounding box center [34, 206] width 61 height 91
click at [34, 197] on div at bounding box center [367, 185] width 735 height 370
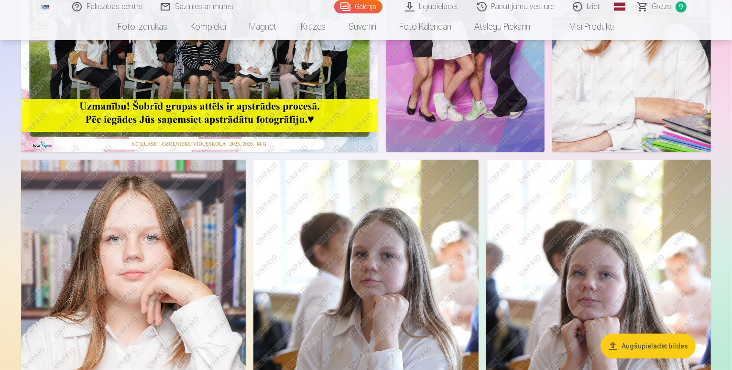
scroll to position [287, 0]
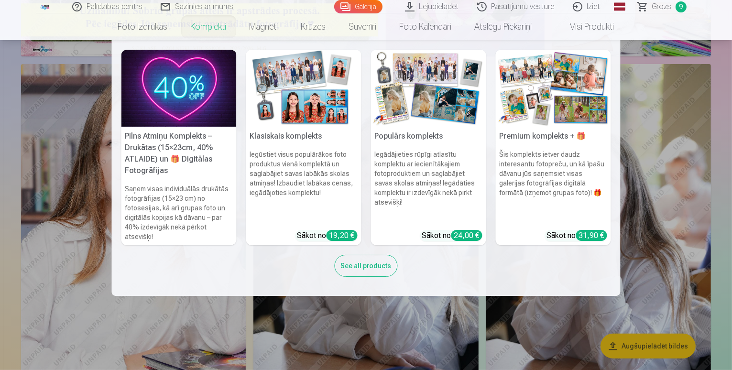
click at [208, 24] on link "Komplekti" at bounding box center [208, 26] width 59 height 27
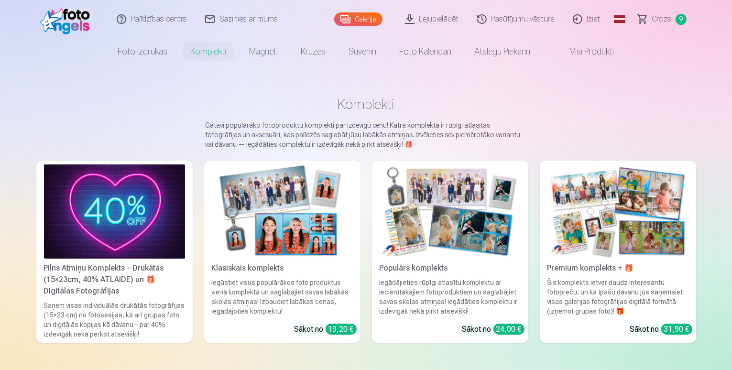
click at [439, 274] on div "Populārs komplekts" at bounding box center [450, 268] width 149 height 11
click at [644, 213] on img at bounding box center [618, 211] width 141 height 94
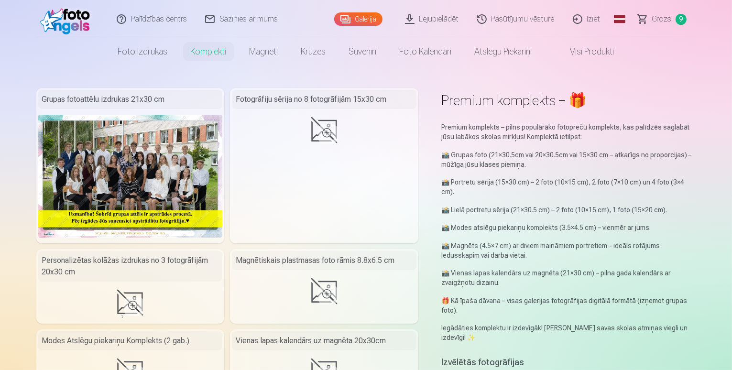
click at [696, 233] on div "Premium komplekts – pilns populārāko fotopreču komplekts, kas palīdzēs saglabāt…" at bounding box center [568, 232] width 255 height 220
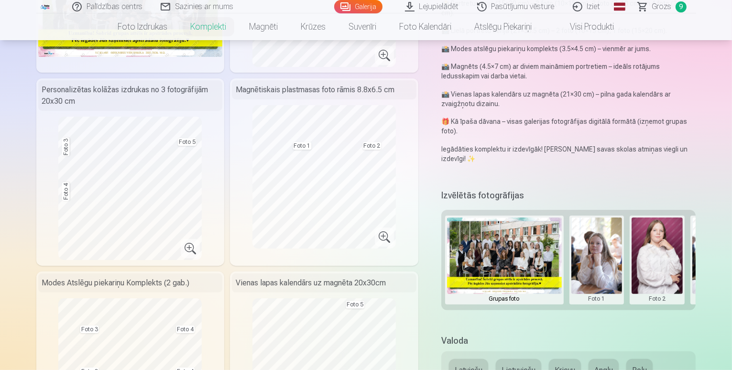
scroll to position [287, 0]
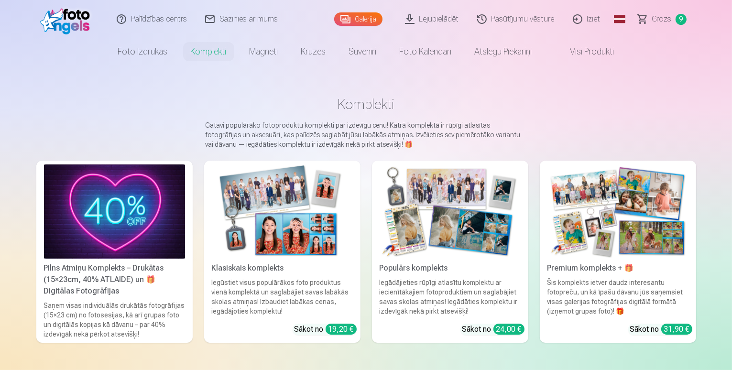
click at [666, 19] on span "Grozs" at bounding box center [662, 18] width 20 height 11
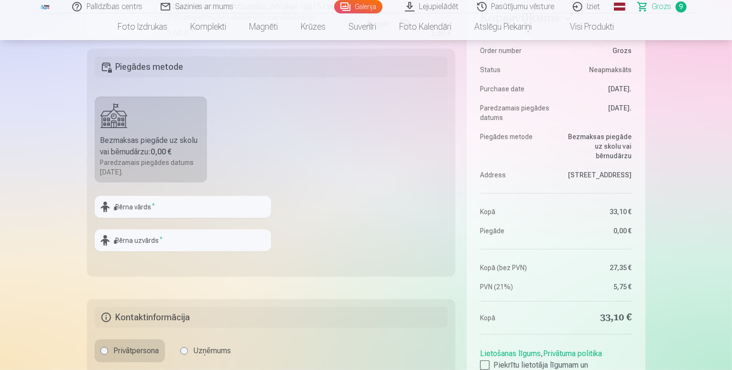
scroll to position [287, 0]
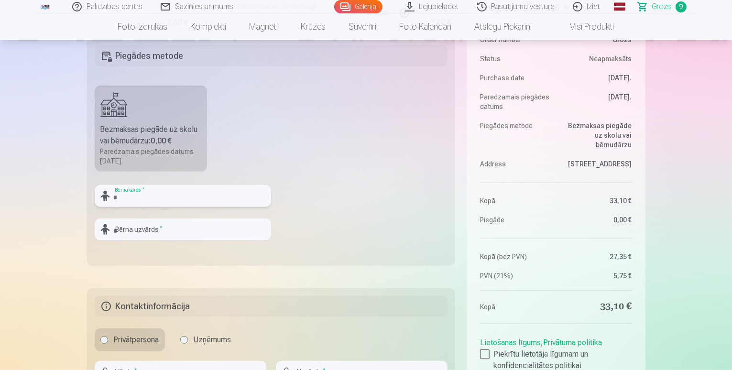
click at [137, 197] on input "text" at bounding box center [183, 196] width 176 height 22
click at [251, 149] on fieldset "Piegādes metode Bezmaksas piegāde uz skolu vai bērnudārzu : 0,00 € Paredzamais …" at bounding box center [271, 152] width 369 height 228
click at [192, 206] on input "text" at bounding box center [183, 196] width 176 height 22
type input "**********"
click at [188, 227] on input "text" at bounding box center [183, 230] width 176 height 22
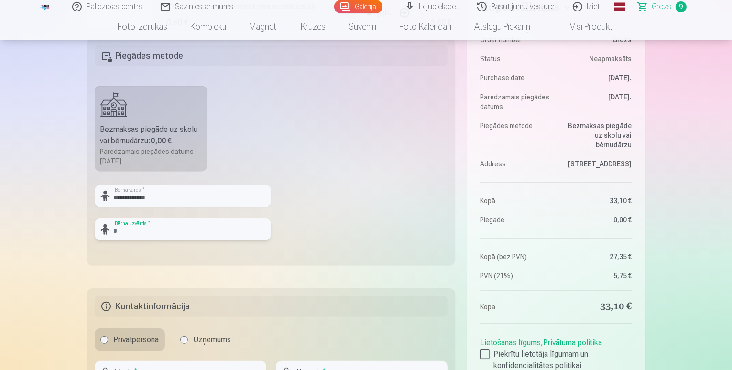
type input "********"
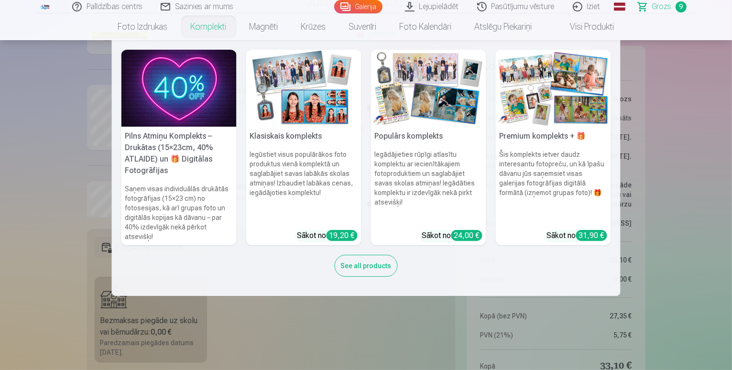
scroll to position [191, 0]
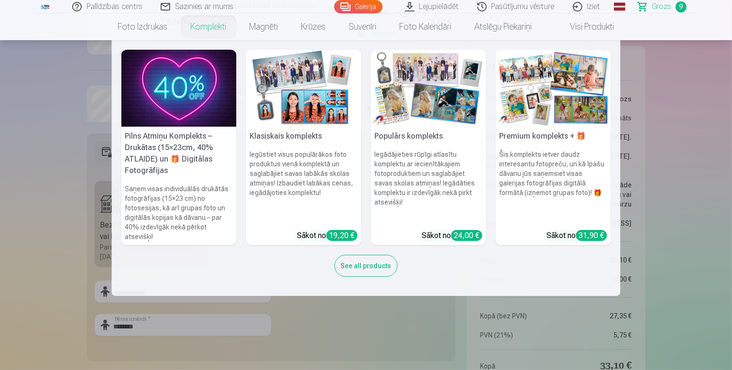
click at [362, 278] on div "Pilns Atmiņu Komplekts – Drukātas (15×23cm, 40% ATLAIDE) un 🎁 Digitālas Fotogrā…" at bounding box center [366, 168] width 490 height 237
click at [376, 263] on div "See all products" at bounding box center [366, 266] width 63 height 22
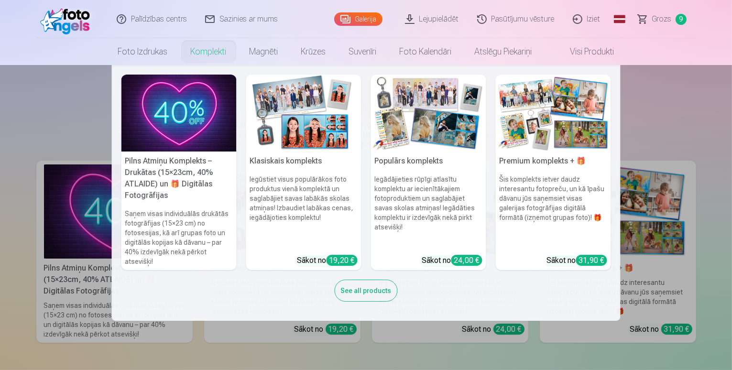
click at [318, 145] on img at bounding box center [303, 113] width 115 height 77
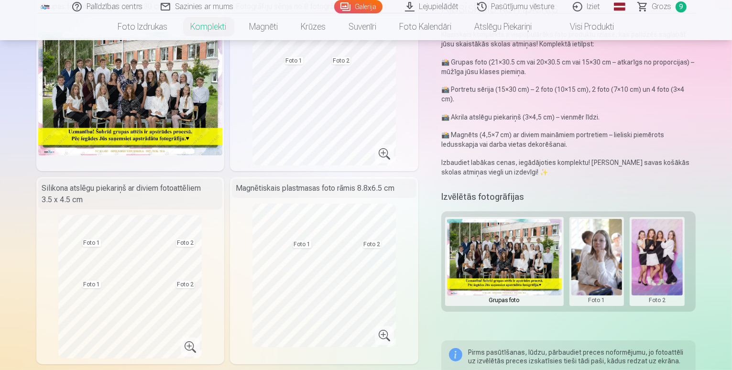
scroll to position [143, 0]
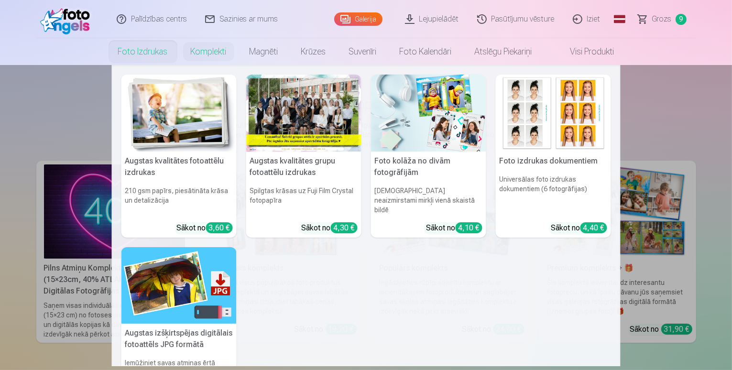
click at [143, 50] on link "Foto izdrukas" at bounding box center [143, 51] width 73 height 27
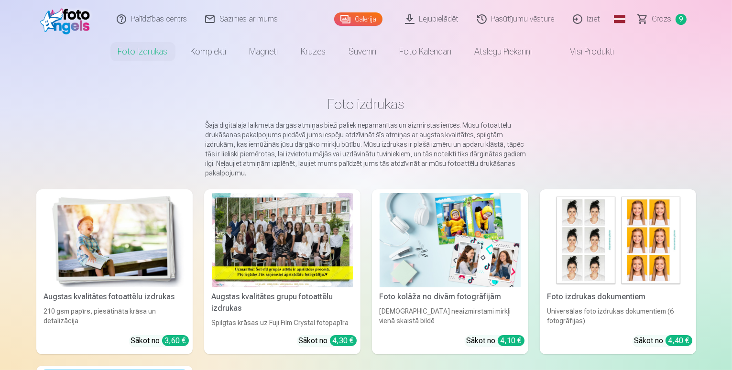
click at [254, 253] on div at bounding box center [282, 240] width 141 height 94
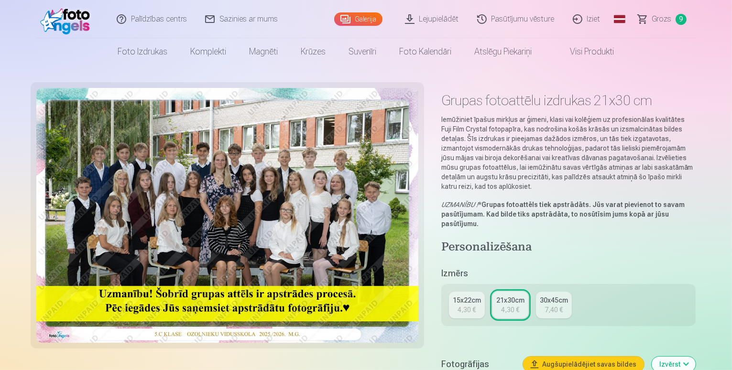
click at [563, 305] on div "7,40 €" at bounding box center [554, 310] width 18 height 10
click at [472, 296] on div "15x22cm" at bounding box center [467, 301] width 28 height 10
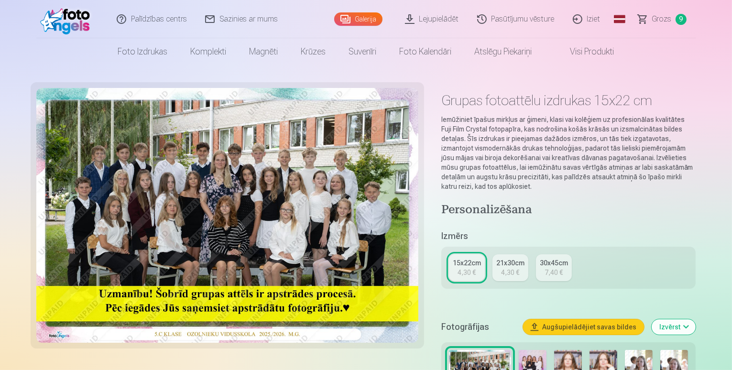
click at [556, 258] on div "30x45cm" at bounding box center [554, 263] width 28 height 10
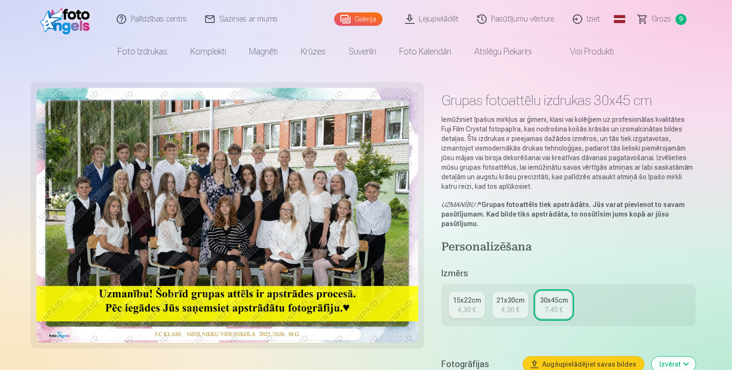
click at [509, 296] on div "21x30cm" at bounding box center [510, 301] width 28 height 10
click at [367, 239] on img at bounding box center [227, 215] width 382 height 255
click at [367, 240] on img at bounding box center [227, 215] width 382 height 255
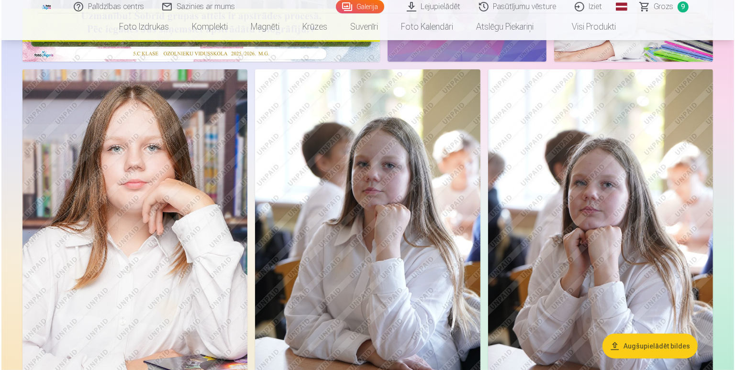
scroll to position [90, 0]
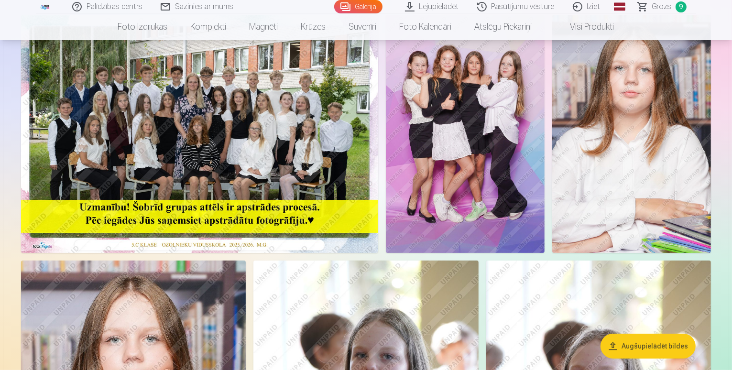
click at [153, 100] on img at bounding box center [199, 134] width 357 height 238
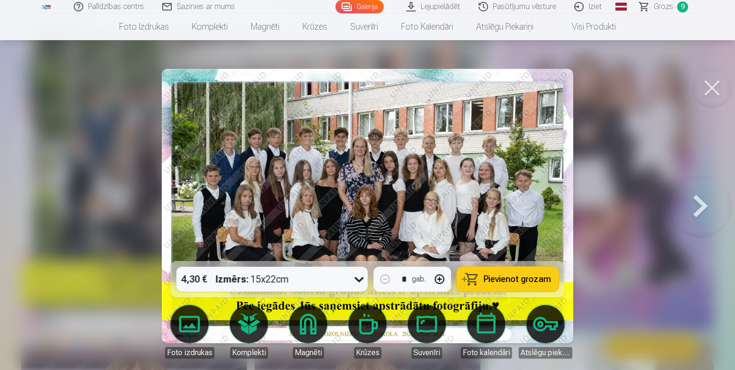
drag, startPoint x: 698, startPoint y: 202, endPoint x: 696, endPoint y: 207, distance: 5.3
click at [698, 203] on button at bounding box center [699, 206] width 61 height 91
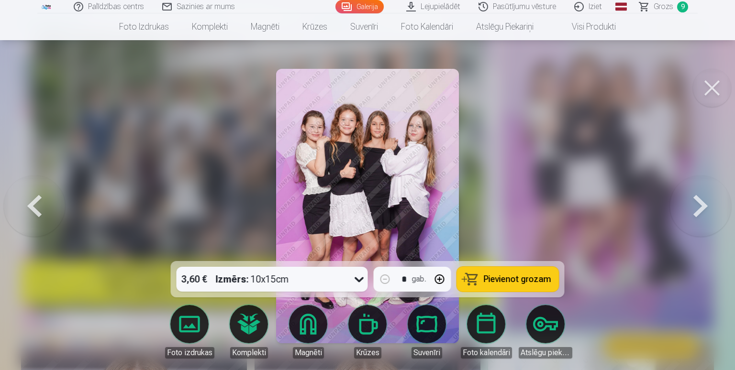
click at [701, 202] on button at bounding box center [699, 206] width 61 height 91
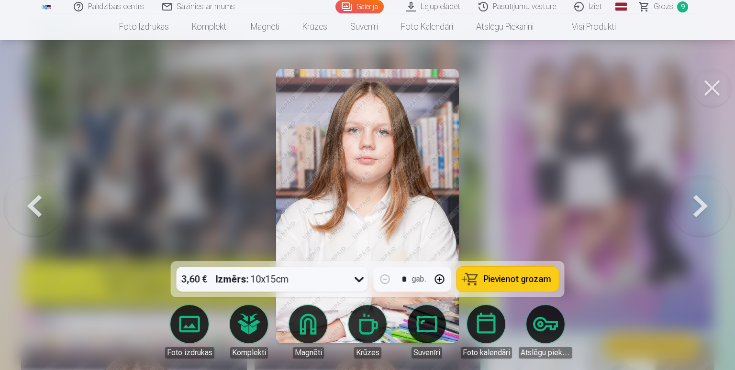
click at [706, 213] on button at bounding box center [699, 206] width 61 height 91
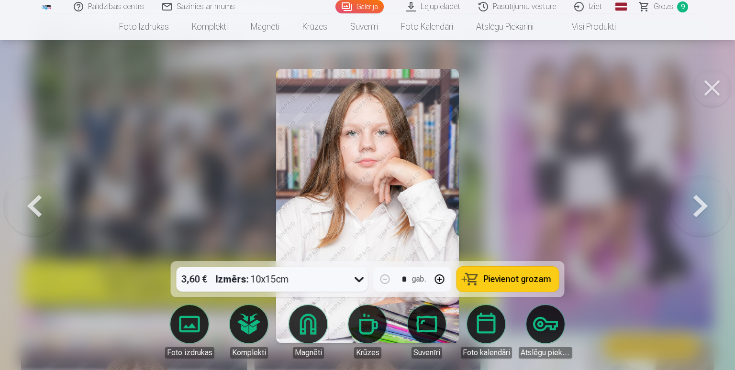
click at [35, 225] on button at bounding box center [34, 206] width 61 height 91
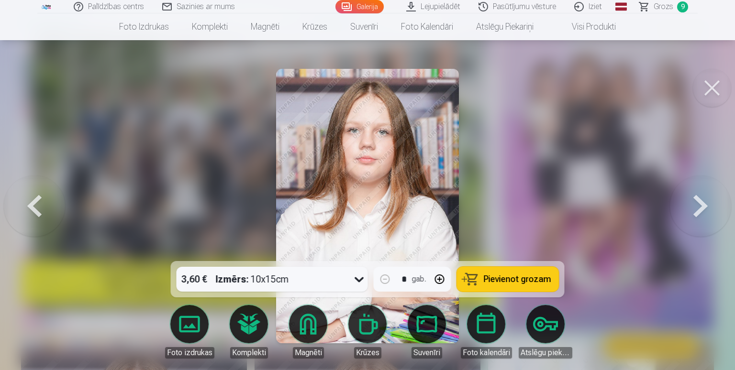
click at [35, 225] on button at bounding box center [34, 206] width 61 height 91
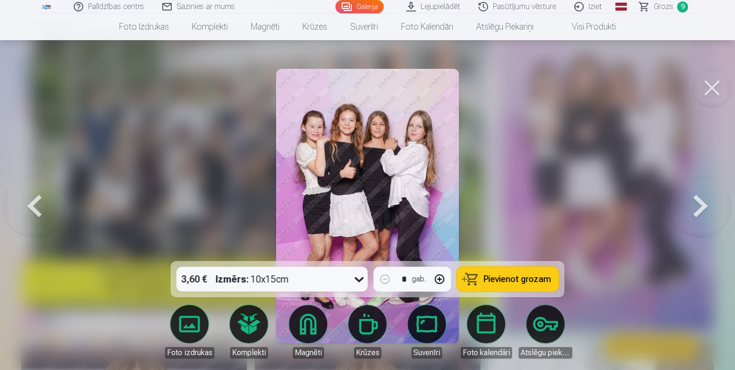
click at [715, 201] on button at bounding box center [699, 206] width 61 height 91
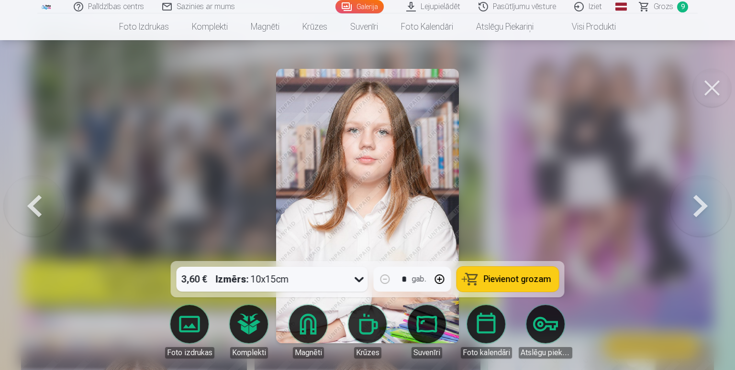
click at [704, 208] on button at bounding box center [699, 206] width 61 height 91
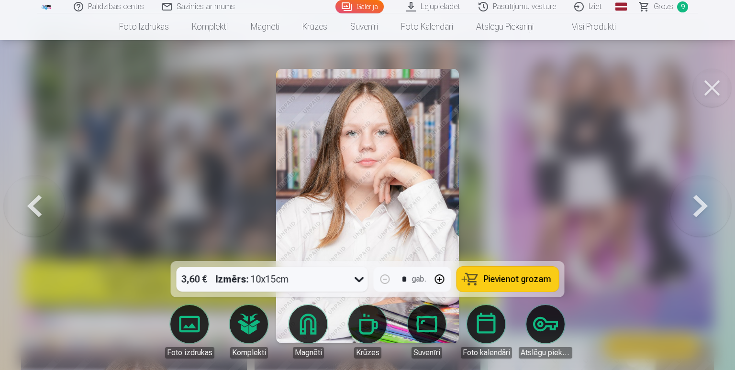
click at [506, 276] on span "Pievienot grozam" at bounding box center [516, 279] width 67 height 9
click at [703, 201] on button at bounding box center [699, 206] width 61 height 91
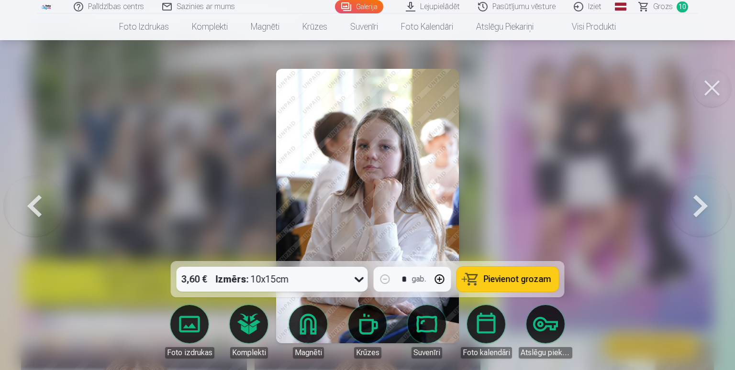
click at [701, 199] on button at bounding box center [699, 206] width 61 height 91
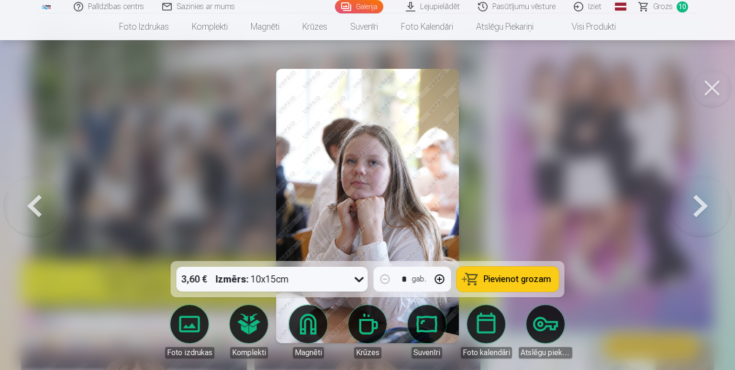
click at [703, 206] on button at bounding box center [699, 206] width 61 height 91
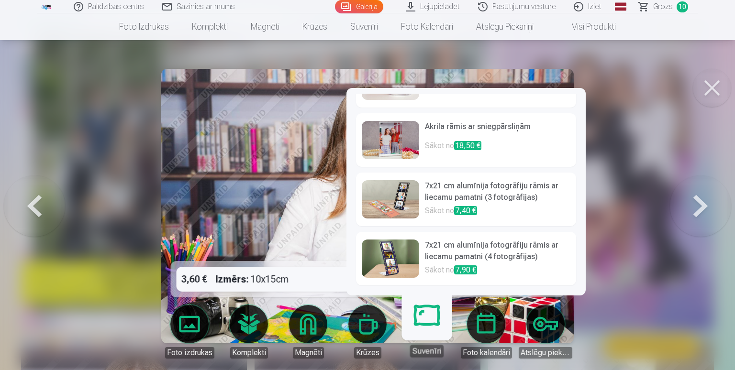
scroll to position [339, 0]
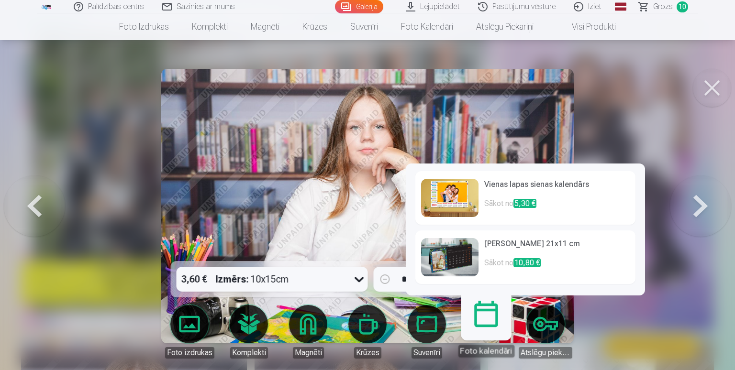
click at [539, 315] on link "Atslēgu piekariņi" at bounding box center [545, 332] width 54 height 54
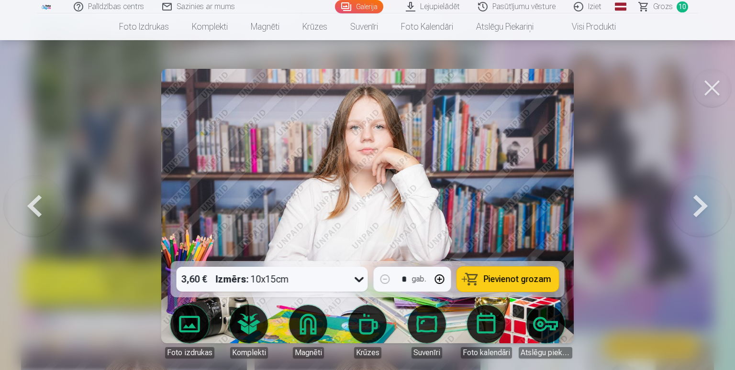
click at [407, 212] on img at bounding box center [367, 206] width 412 height 274
click at [694, 208] on button at bounding box center [699, 206] width 61 height 91
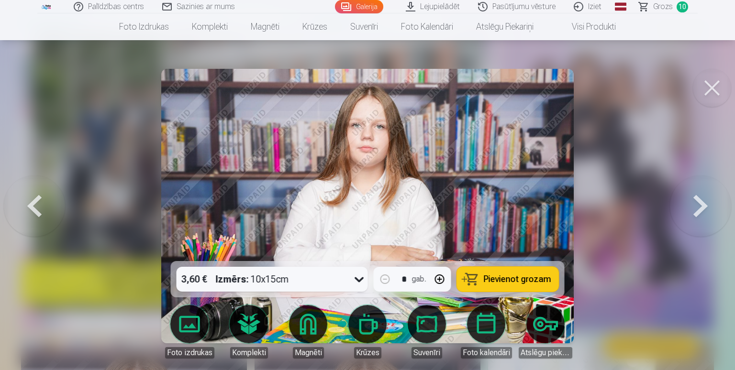
click at [721, 202] on button at bounding box center [699, 206] width 61 height 91
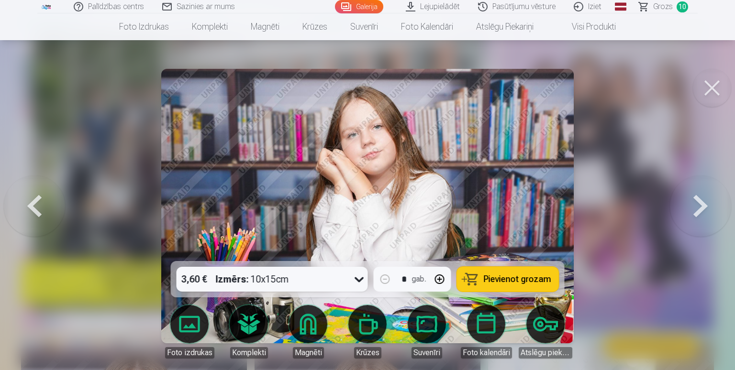
click at [724, 218] on button at bounding box center [699, 206] width 61 height 91
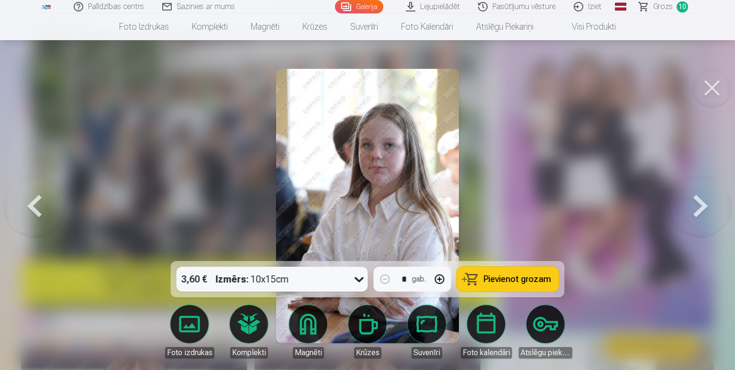
click at [694, 213] on button at bounding box center [699, 206] width 61 height 91
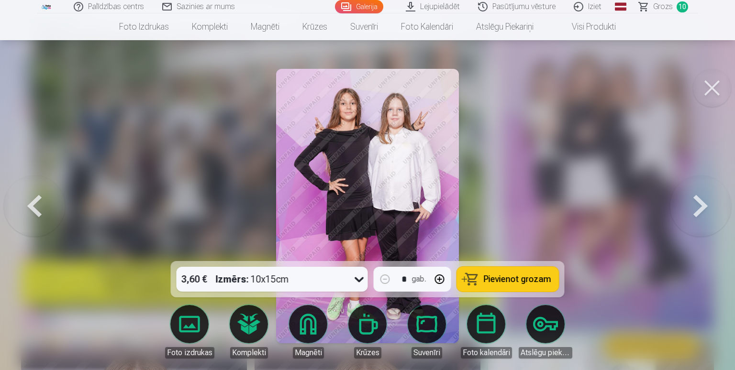
click at [705, 208] on button at bounding box center [699, 206] width 61 height 91
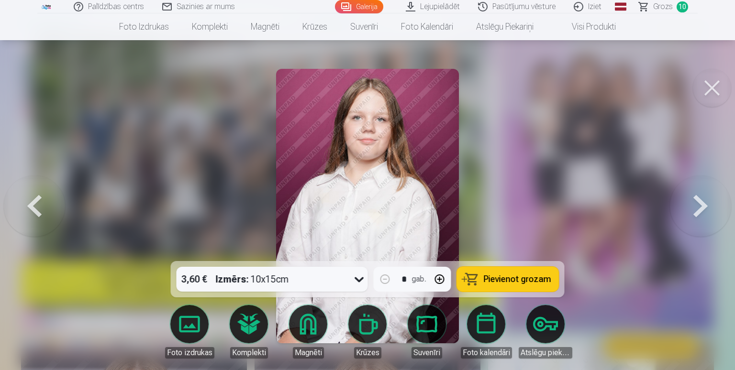
click at [703, 214] on button at bounding box center [699, 206] width 61 height 91
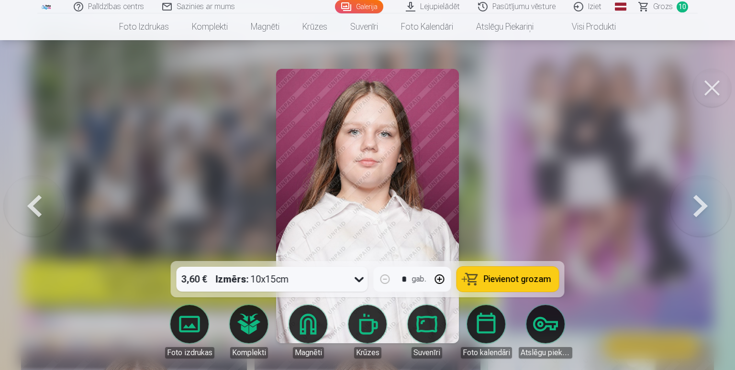
click at [691, 215] on button at bounding box center [699, 206] width 61 height 91
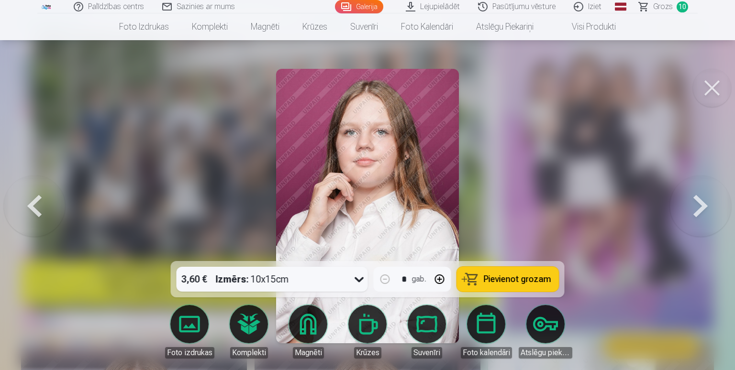
click at [691, 215] on button at bounding box center [699, 206] width 61 height 91
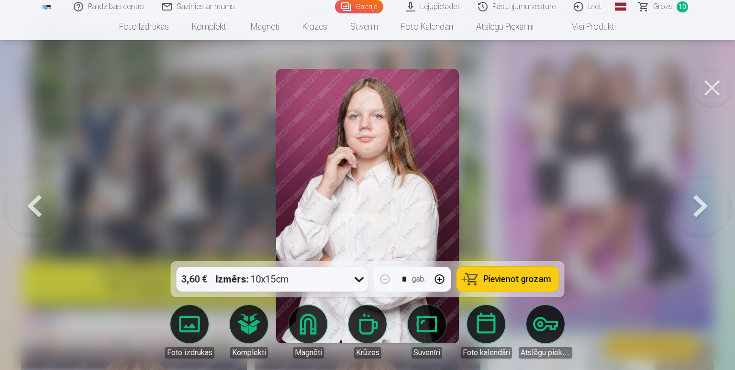
click at [693, 215] on button at bounding box center [699, 206] width 61 height 91
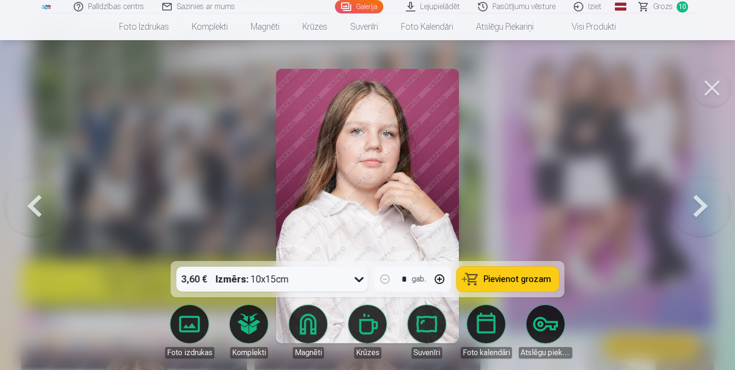
click at [696, 214] on button at bounding box center [699, 206] width 61 height 91
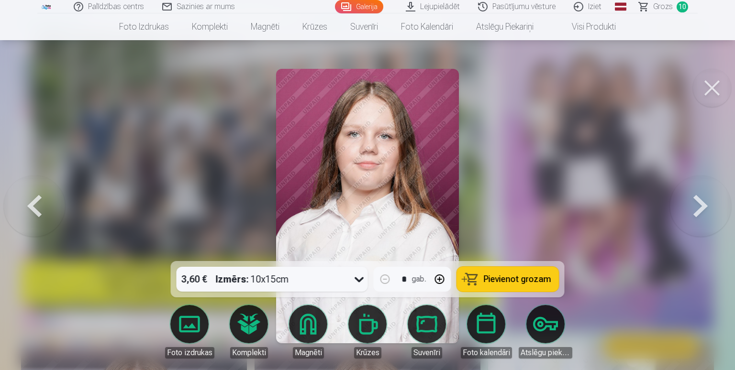
click at [697, 214] on button at bounding box center [699, 206] width 61 height 91
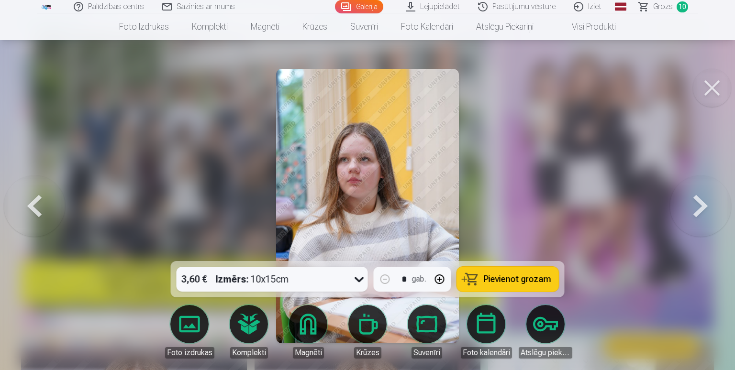
click at [700, 212] on button at bounding box center [699, 206] width 61 height 91
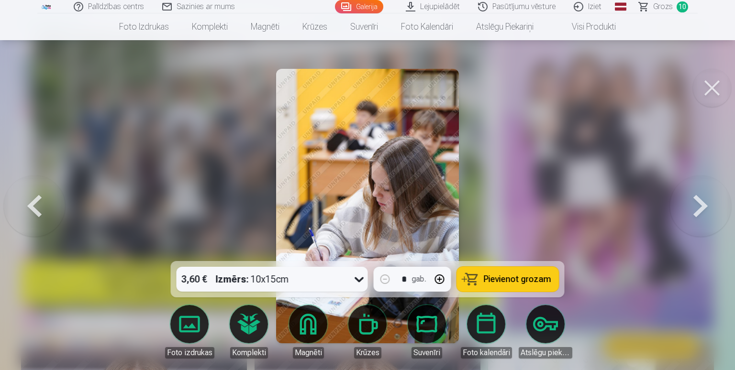
click at [703, 214] on button at bounding box center [699, 206] width 61 height 91
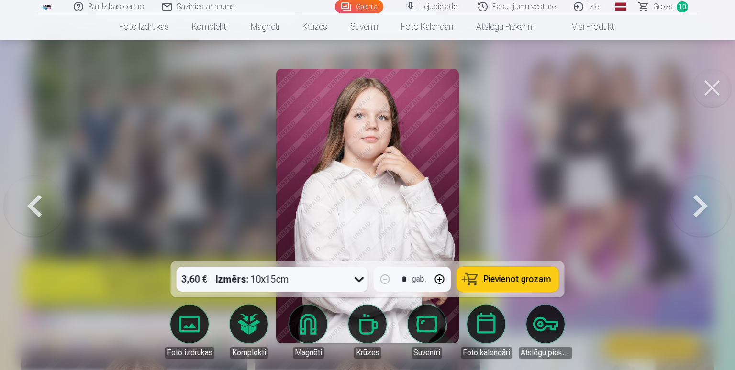
click at [644, 6] on link "Grozs 10" at bounding box center [663, 6] width 67 height 13
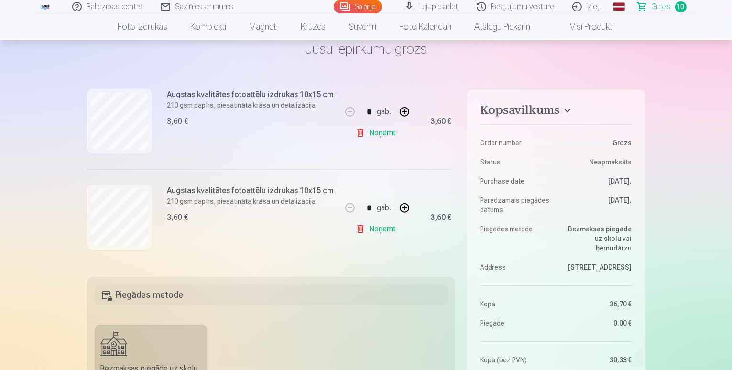
scroll to position [239, 0]
